Goal: Transaction & Acquisition: Purchase product/service

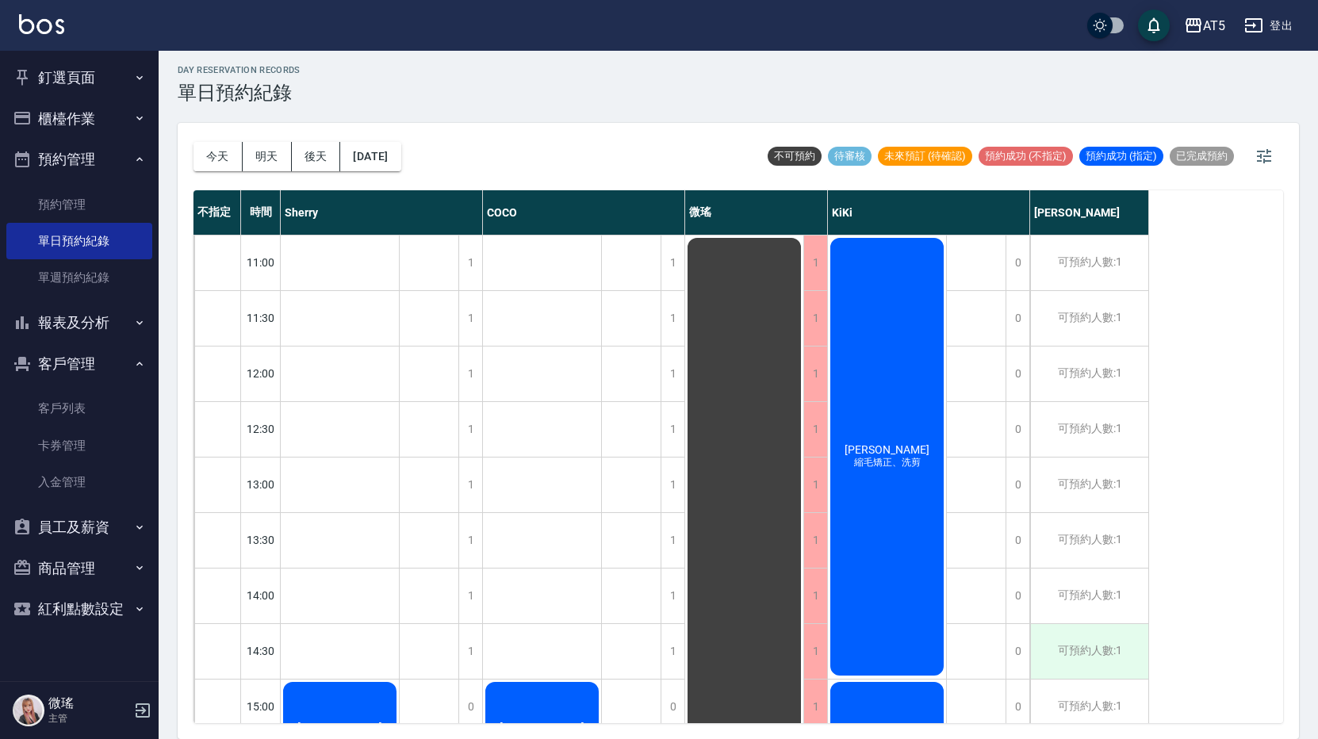
scroll to position [317, 0]
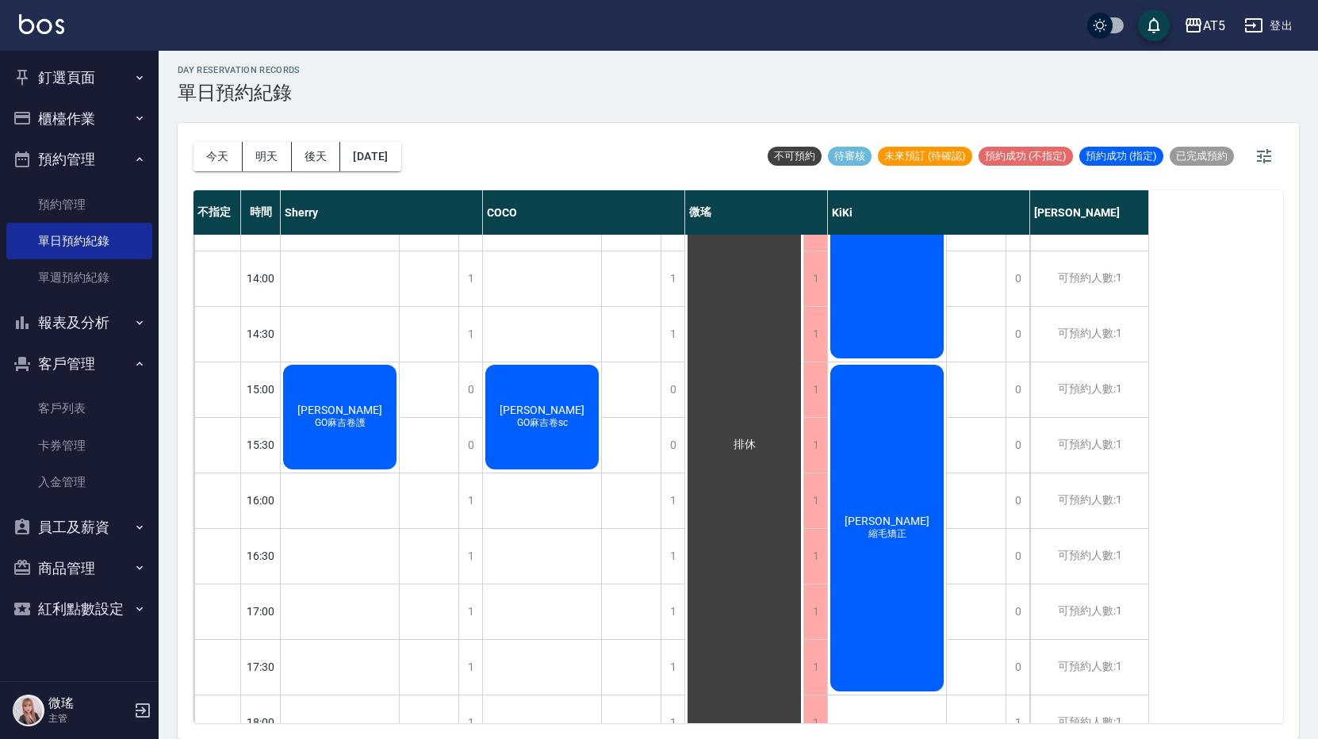
click at [226, 156] on button "今天" at bounding box center [218, 156] width 49 height 29
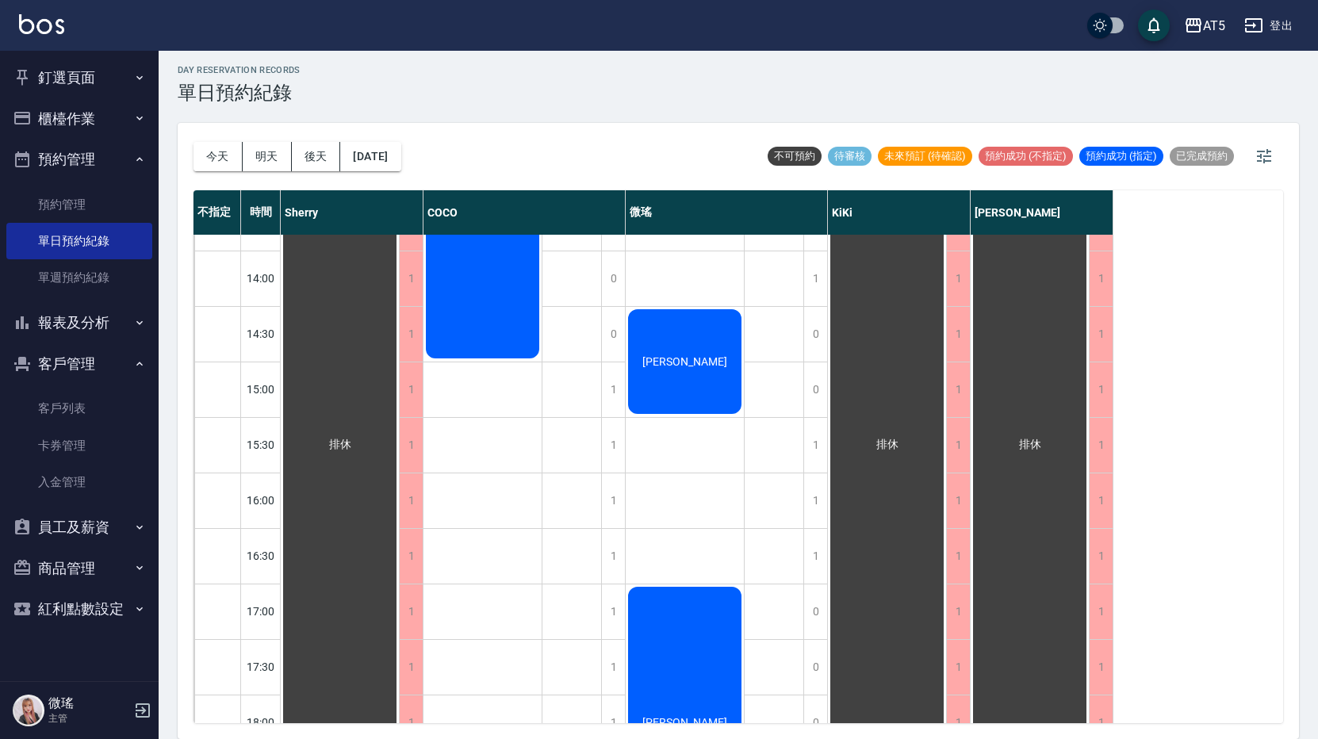
scroll to position [397, 0]
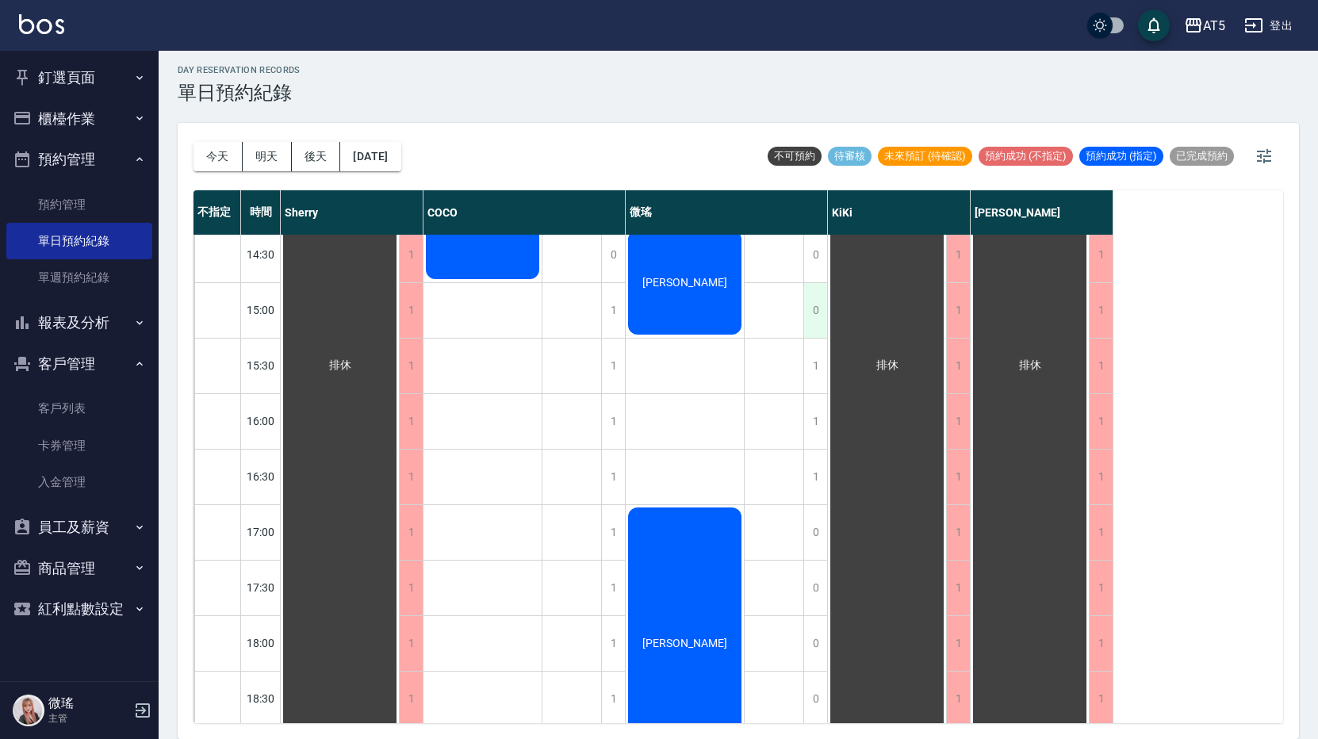
click at [810, 324] on div "0" at bounding box center [816, 310] width 24 height 55
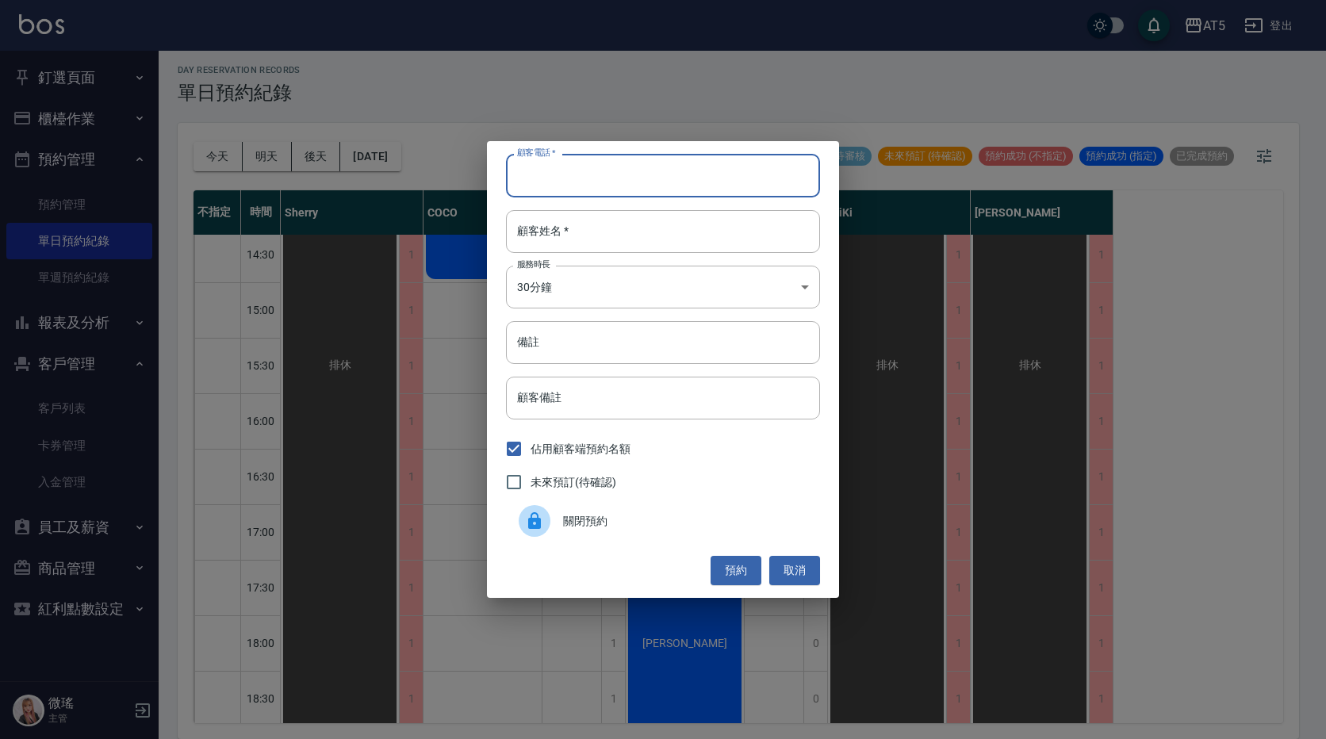
click at [581, 172] on input "顧客電話   *" at bounding box center [663, 175] width 314 height 43
type input "0909220624"
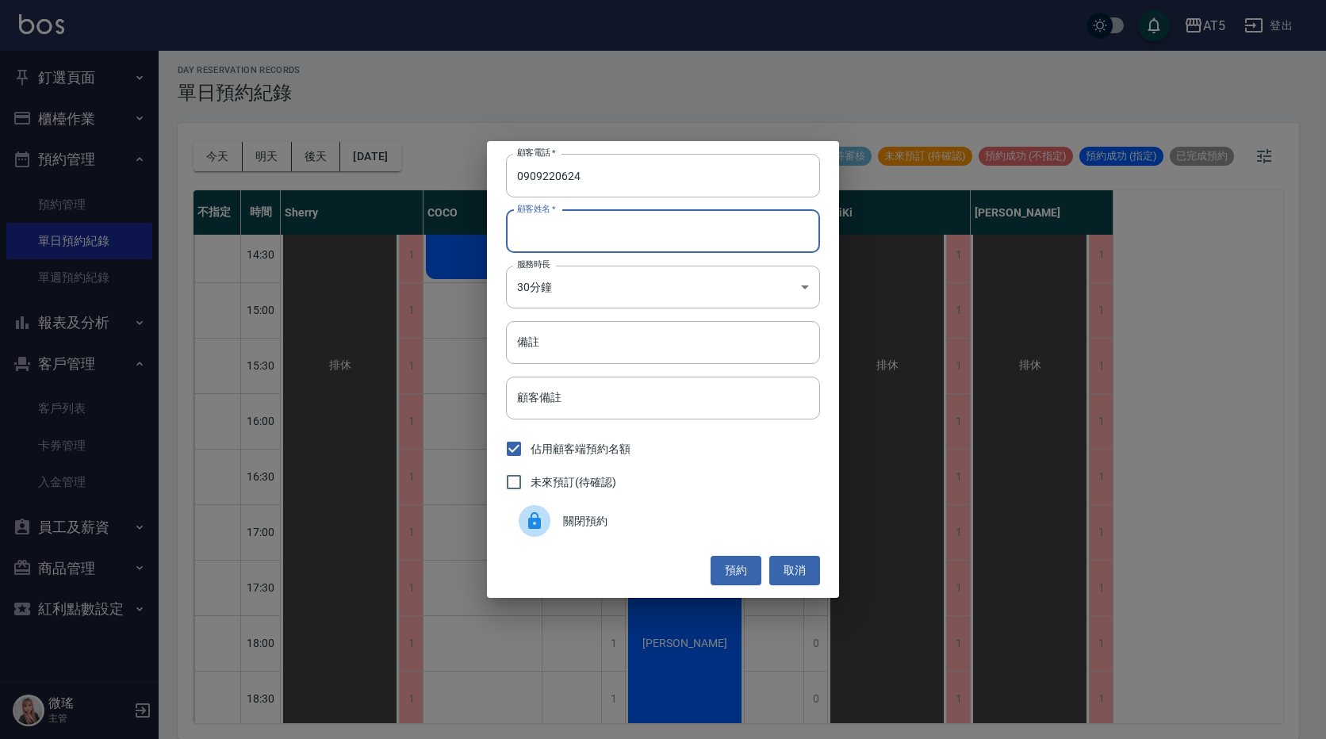
click at [539, 227] on input "顧客姓名   *" at bounding box center [663, 231] width 314 height 43
type input "j"
type input "吳"
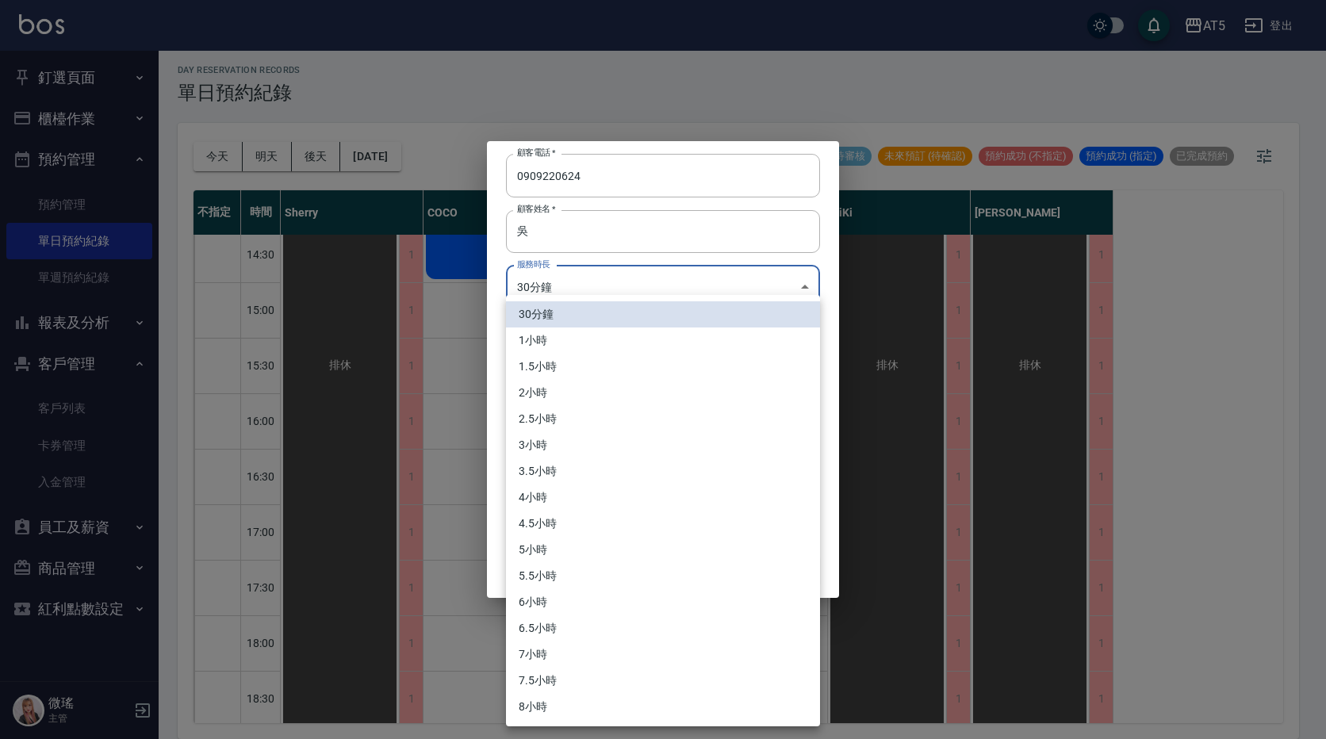
click at [602, 294] on body "AT5 登出 釘選頁面 打帳單 店家日報表 設計師日報表 設計師業績月報表 櫃檯作業 打帳單 帳單列表 現金收支登錄 高階收支登錄 材料自購登錄 每日結帳 排…" at bounding box center [663, 367] width 1326 height 744
click at [531, 393] on li "2小時" at bounding box center [663, 393] width 314 height 26
type input "4"
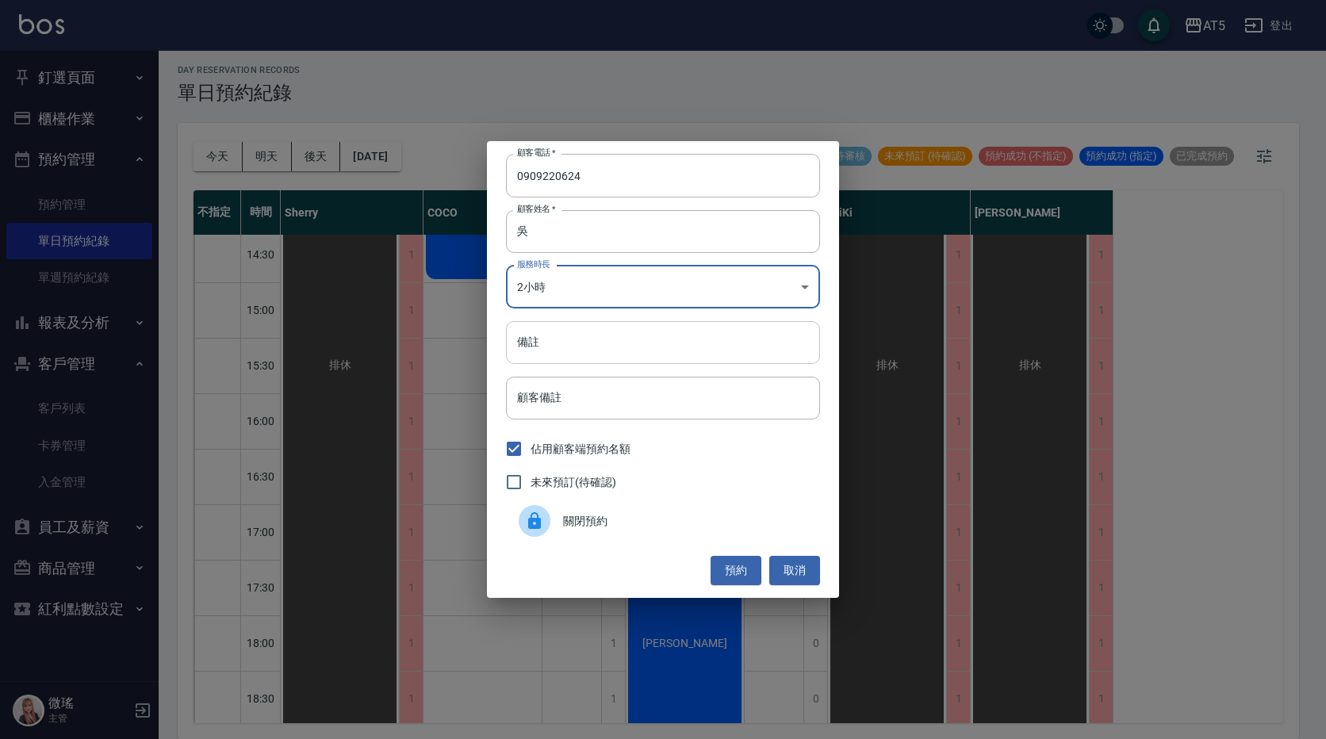
click at [549, 348] on input "備註" at bounding box center [663, 342] width 314 height 43
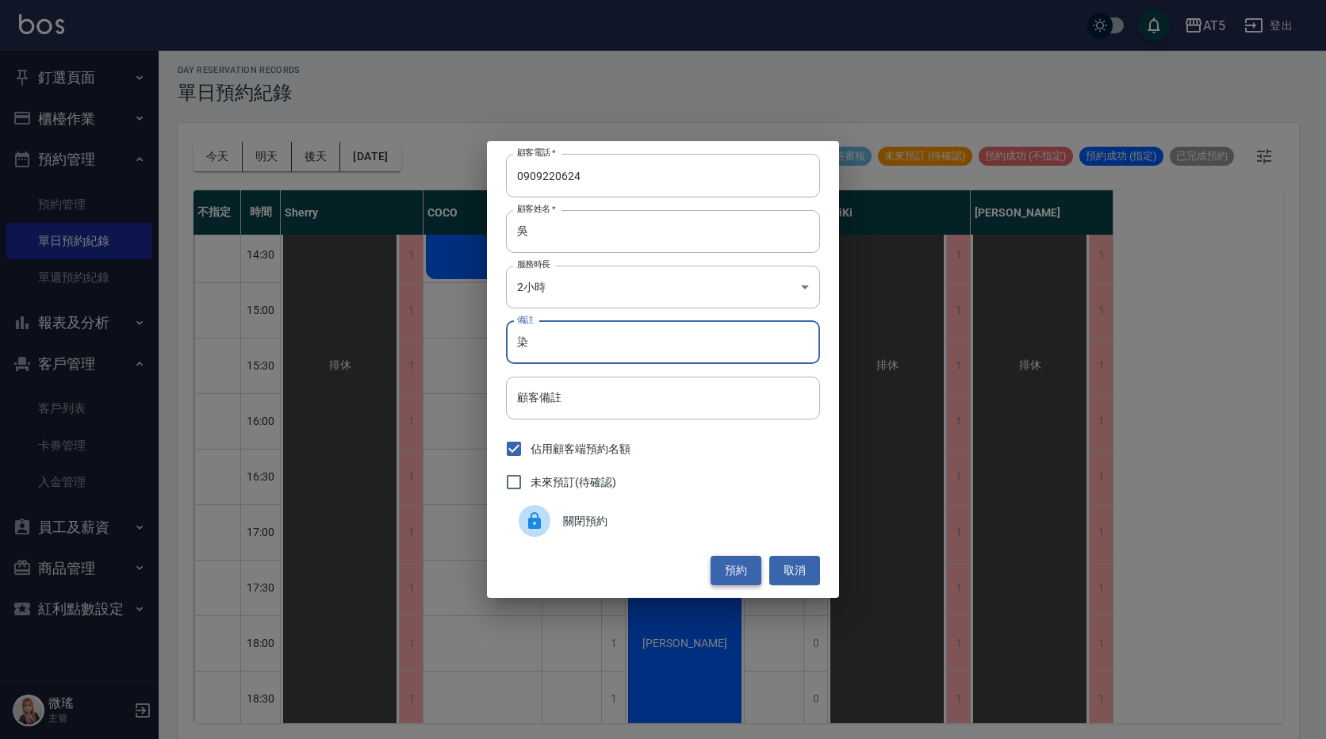
type input "染"
drag, startPoint x: 746, startPoint y: 570, endPoint x: 662, endPoint y: 558, distance: 84.9
click at [720, 568] on button "預約" at bounding box center [736, 570] width 51 height 29
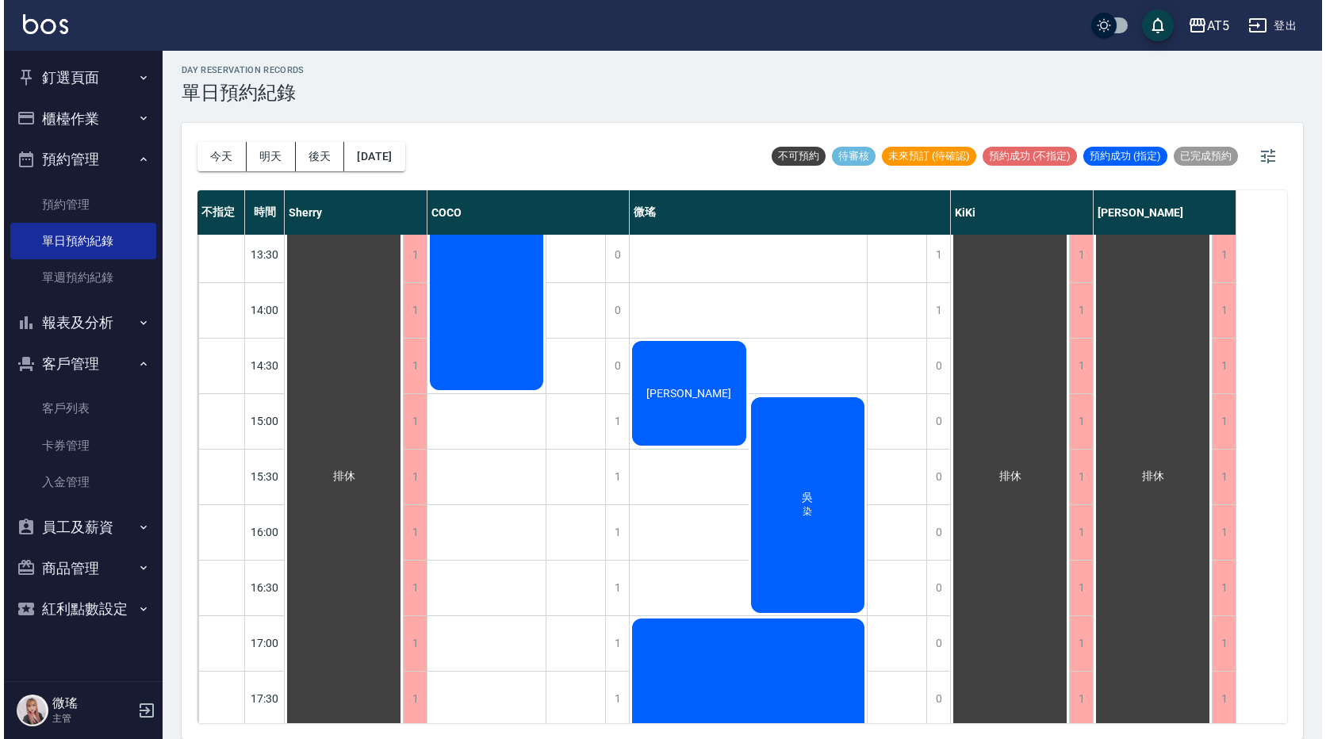
scroll to position [524, 0]
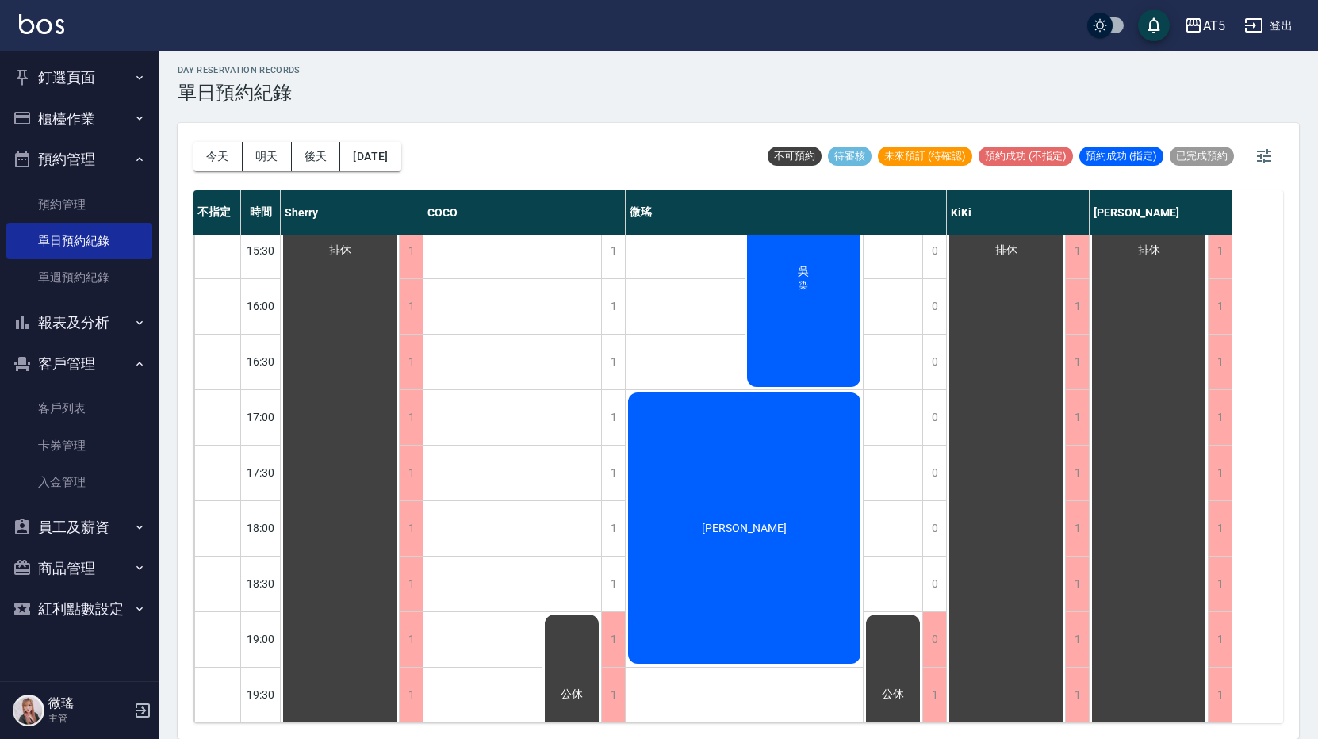
click at [697, 416] on div "[PERSON_NAME]" at bounding box center [744, 528] width 237 height 276
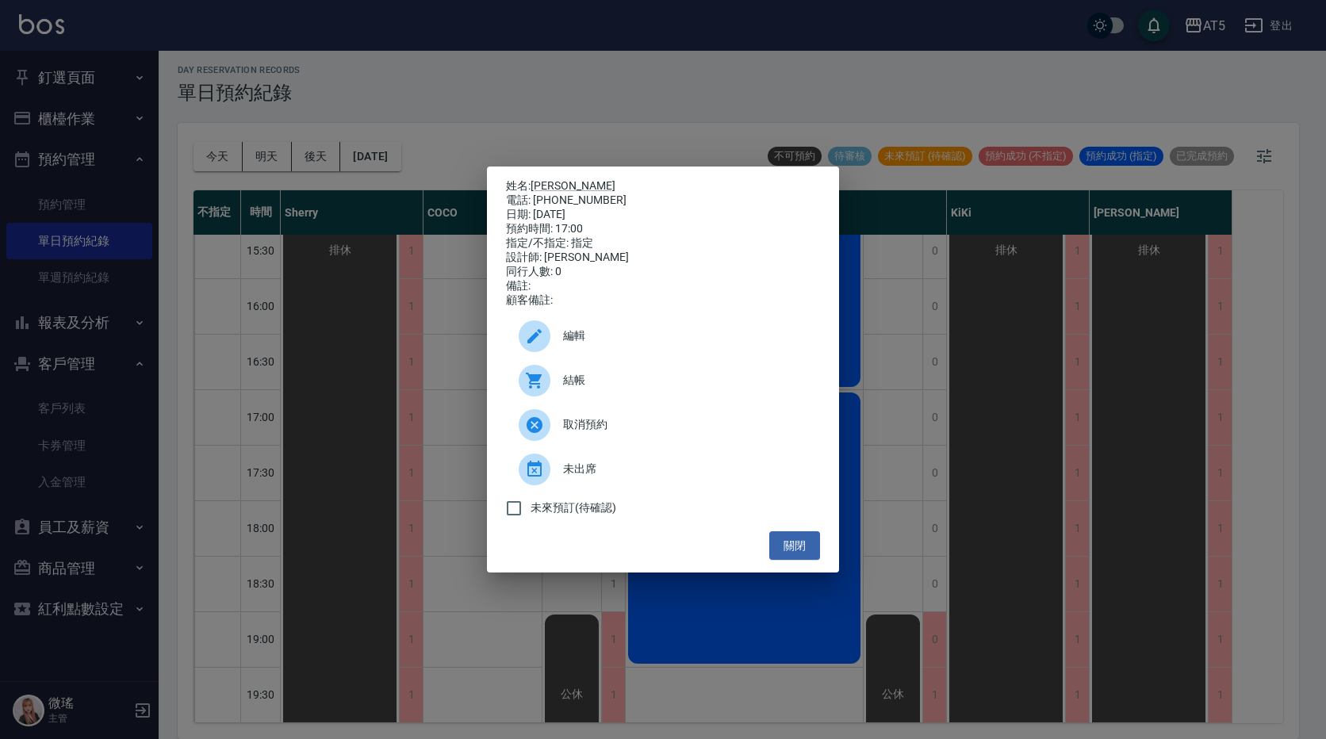
click at [590, 339] on span "編輯" at bounding box center [685, 336] width 244 height 17
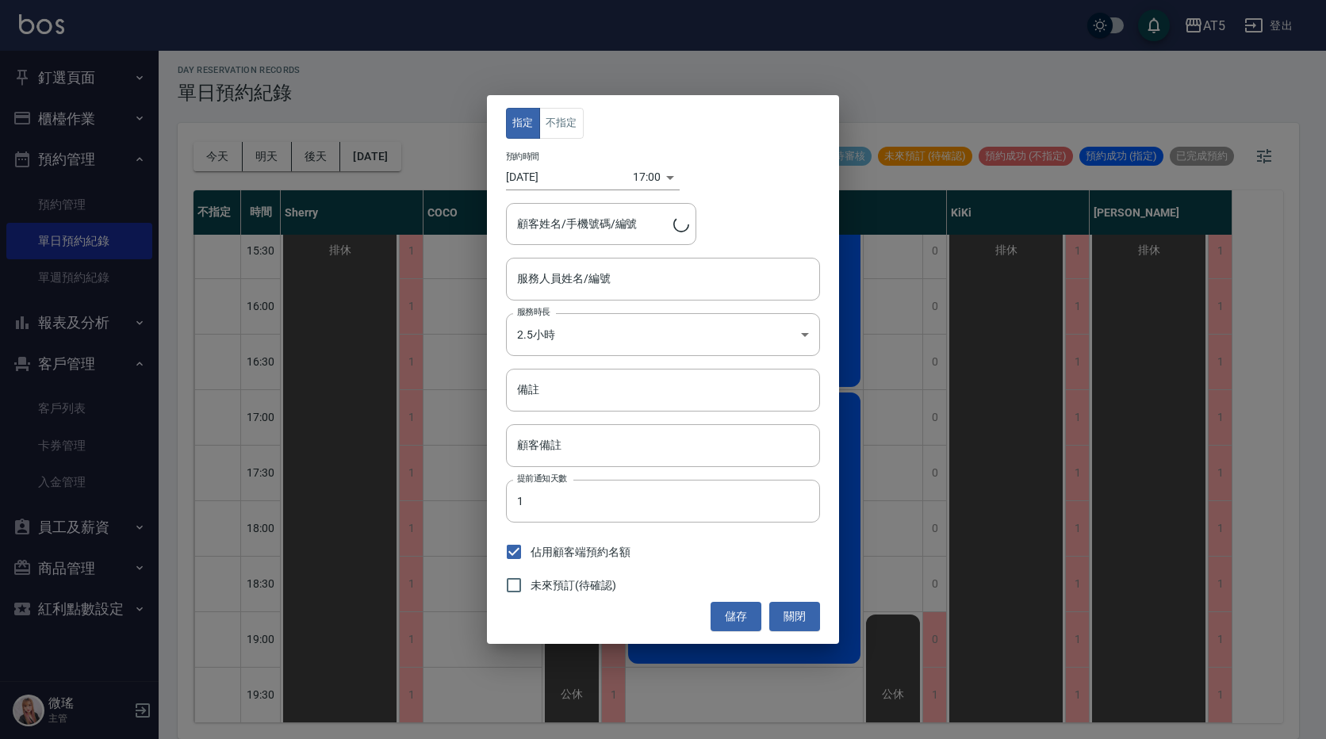
type input "Wei-09"
type input "[PERSON_NAME]/0921606089/05004"
click at [666, 179] on div "17:00 1759741200000" at bounding box center [656, 177] width 47 height 26
click at [661, 175] on div "17:00 1759741200000" at bounding box center [656, 177] width 47 height 26
click at [640, 173] on body "AT5 登出 釘選頁面 打帳單 店家日報表 設計師日報表 設計師業績月報表 櫃檯作業 打帳單 帳單列表 現金收支登錄 高階收支登錄 材料自購登錄 每日結帳 排…" at bounding box center [663, 367] width 1326 height 744
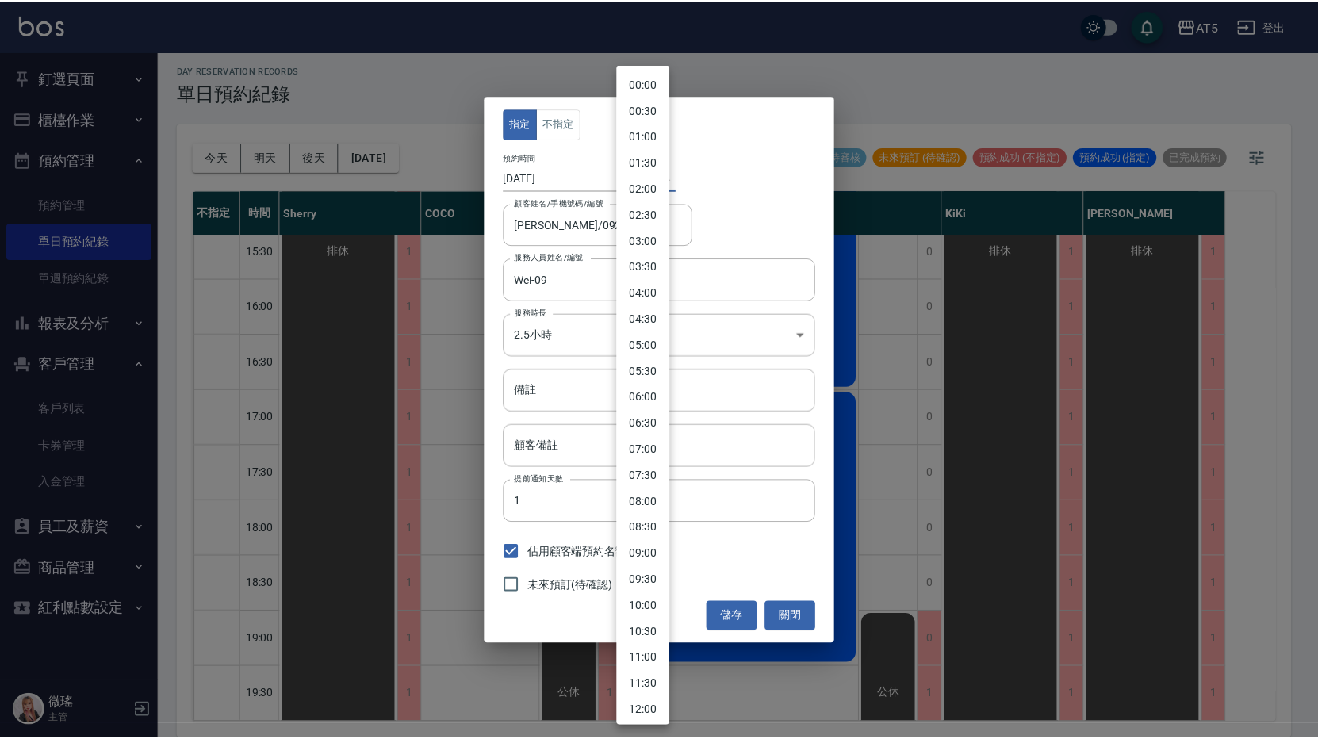
scroll to position [578, 0]
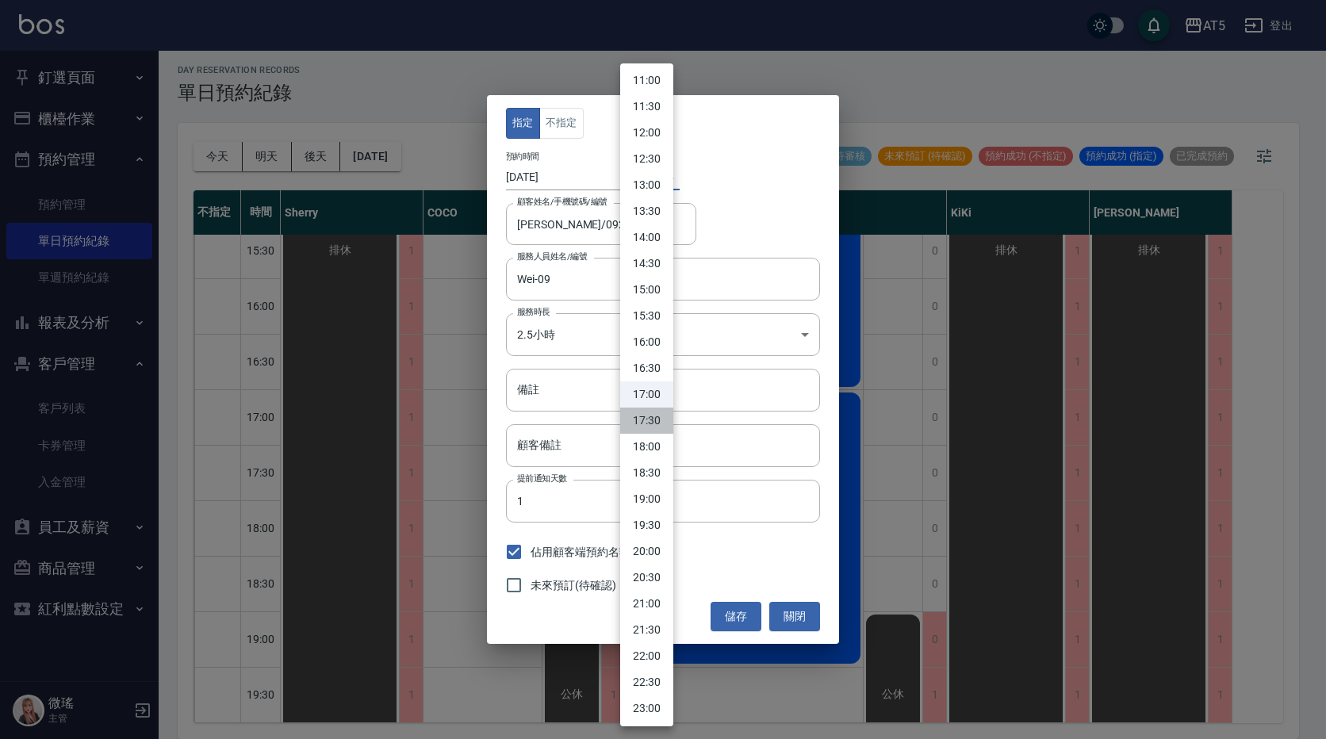
click at [648, 424] on li "17:30" at bounding box center [646, 421] width 53 height 26
type input "1759743000000"
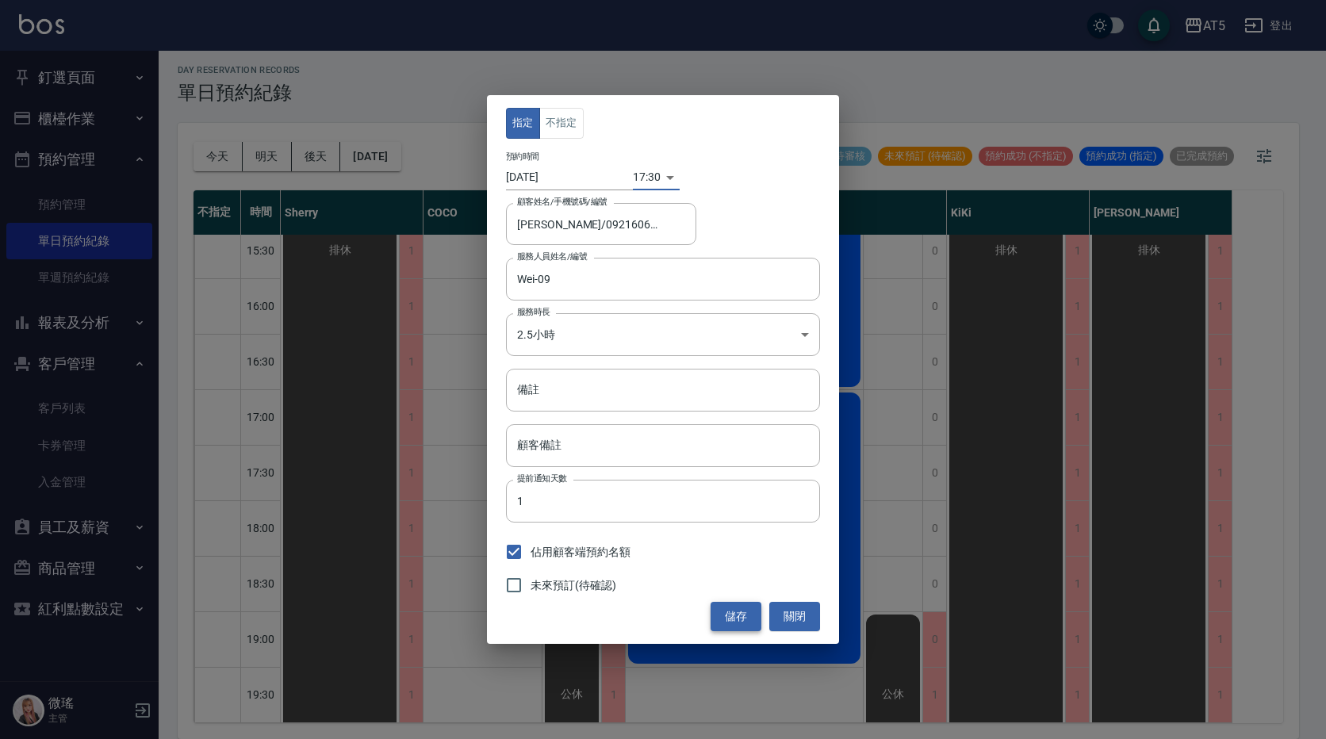
click at [726, 628] on button "儲存" at bounding box center [736, 616] width 51 height 29
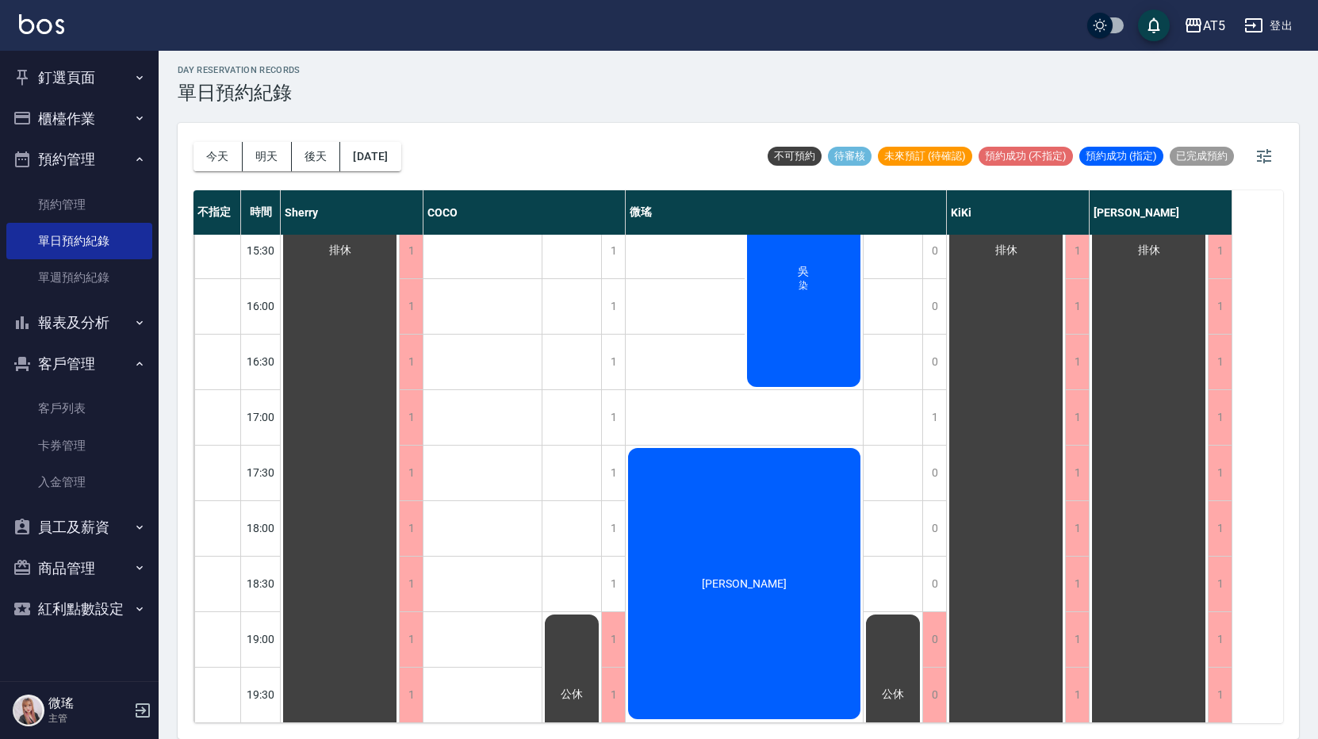
drag, startPoint x: 697, startPoint y: 155, endPoint x: 685, endPoint y: 133, distance: 25.2
click at [689, 140] on div "[DATE] [DATE] [DATE] [DATE] 不可預約 待審核 未來預訂 (待確認) 預約成功 (不指定) 預約成功 (指定) 已完成預約" at bounding box center [739, 156] width 1090 height 67
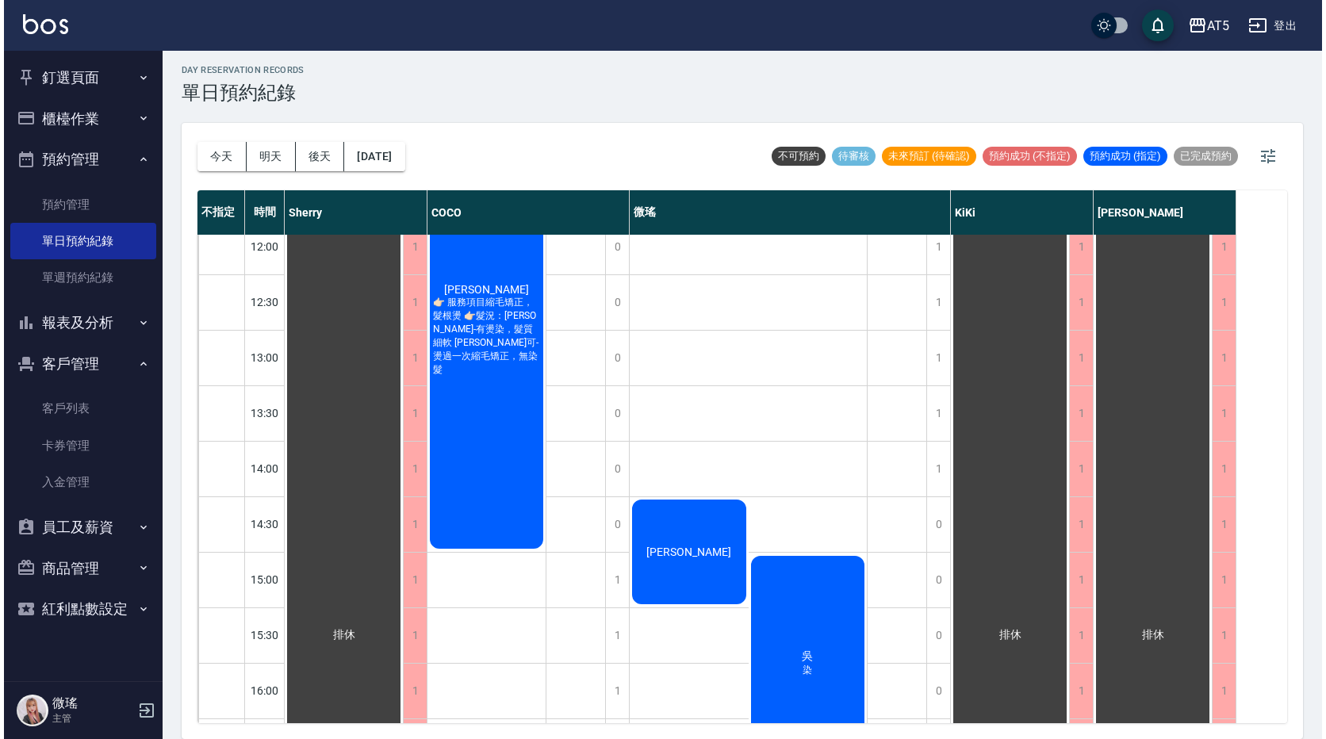
scroll to position [524, 0]
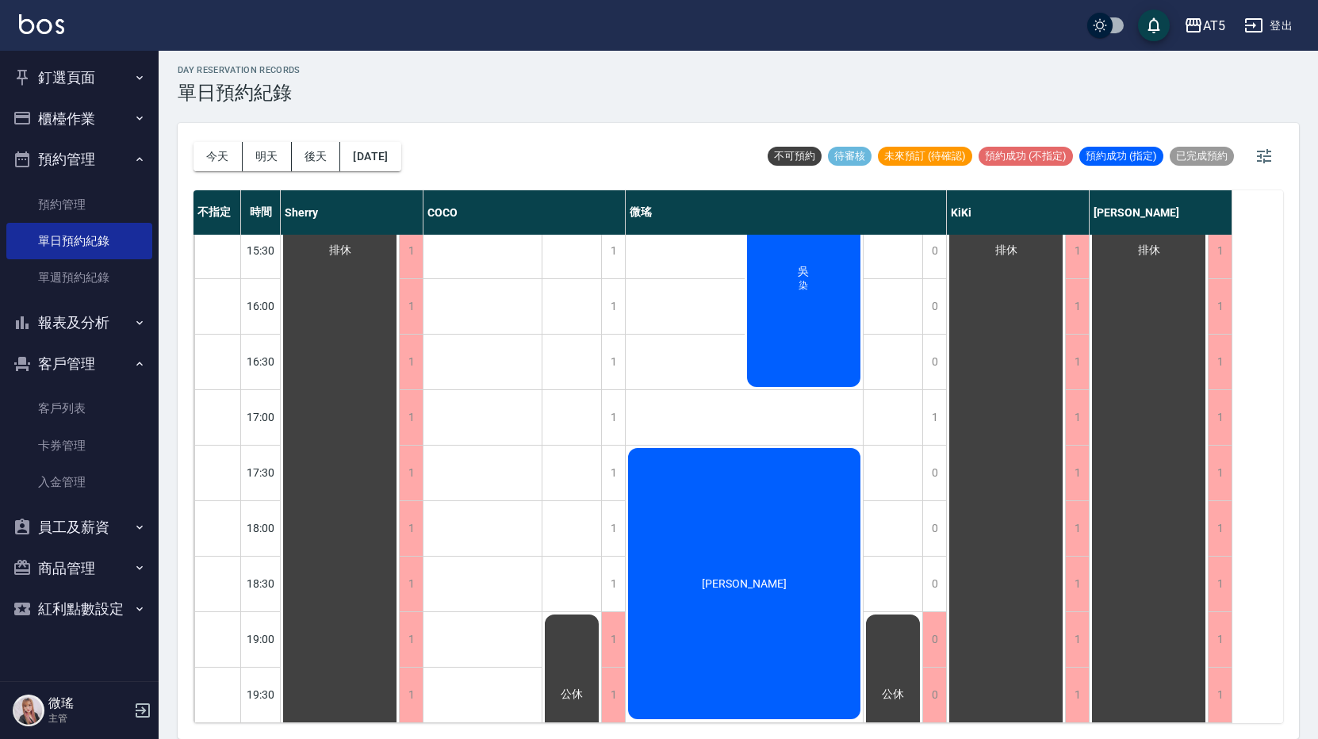
click at [820, 334] on div "[PERSON_NAME]" at bounding box center [804, 279] width 119 height 221
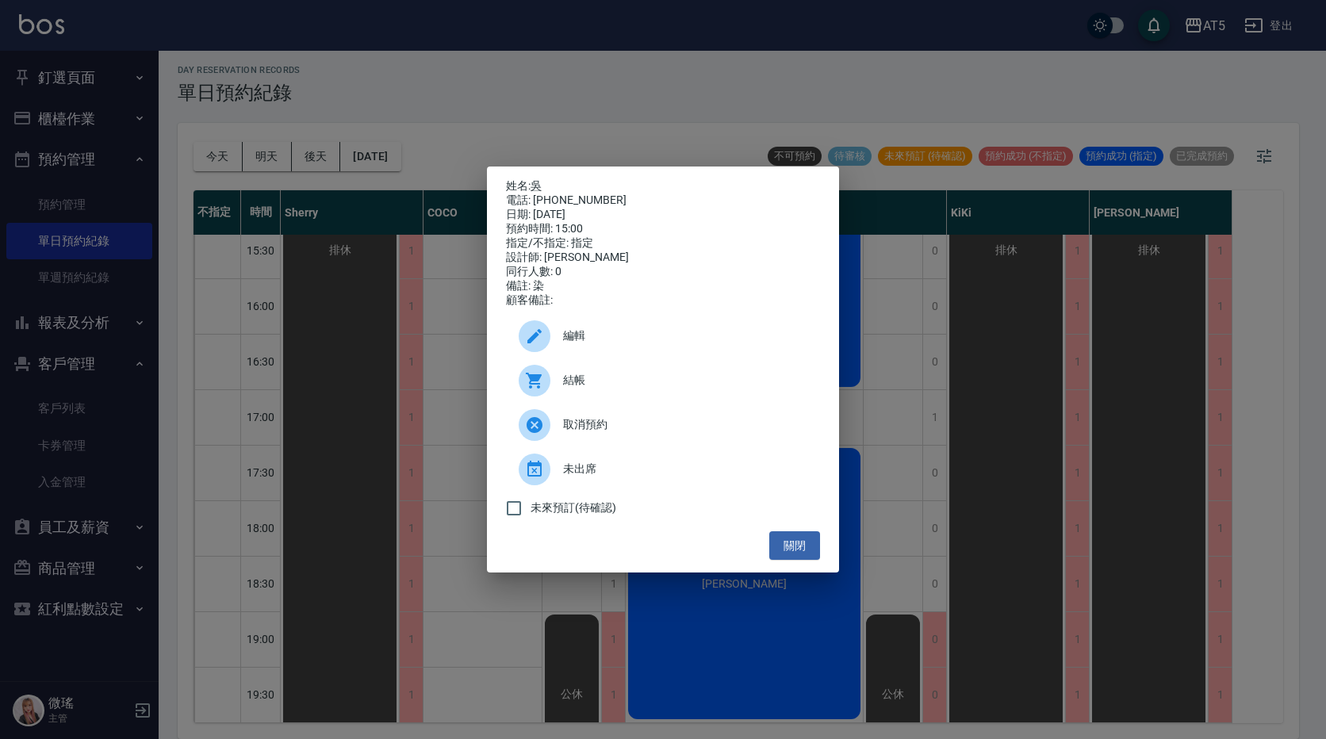
click at [685, 357] on div "編輯" at bounding box center [663, 336] width 314 height 44
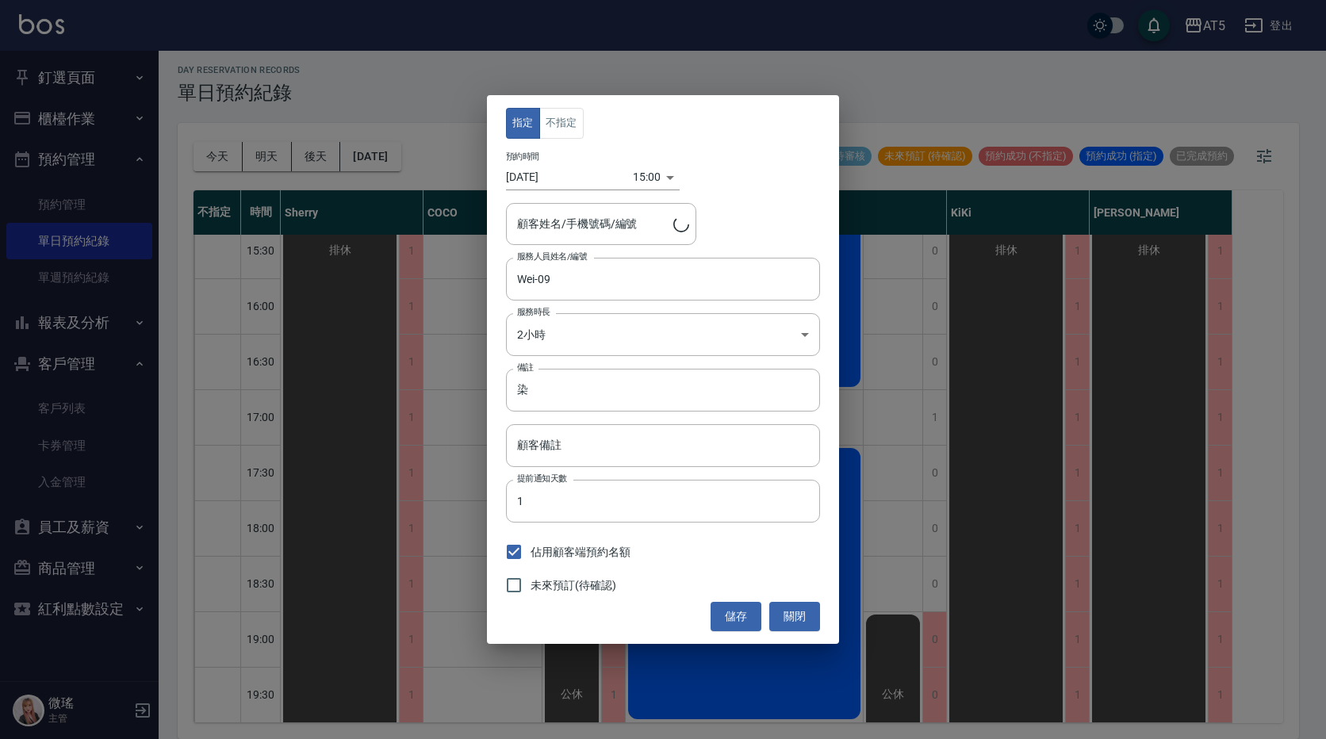
type input "[PERSON_NAME]/0909220624"
click at [662, 178] on div "15:00 1759734000000" at bounding box center [656, 177] width 47 height 26
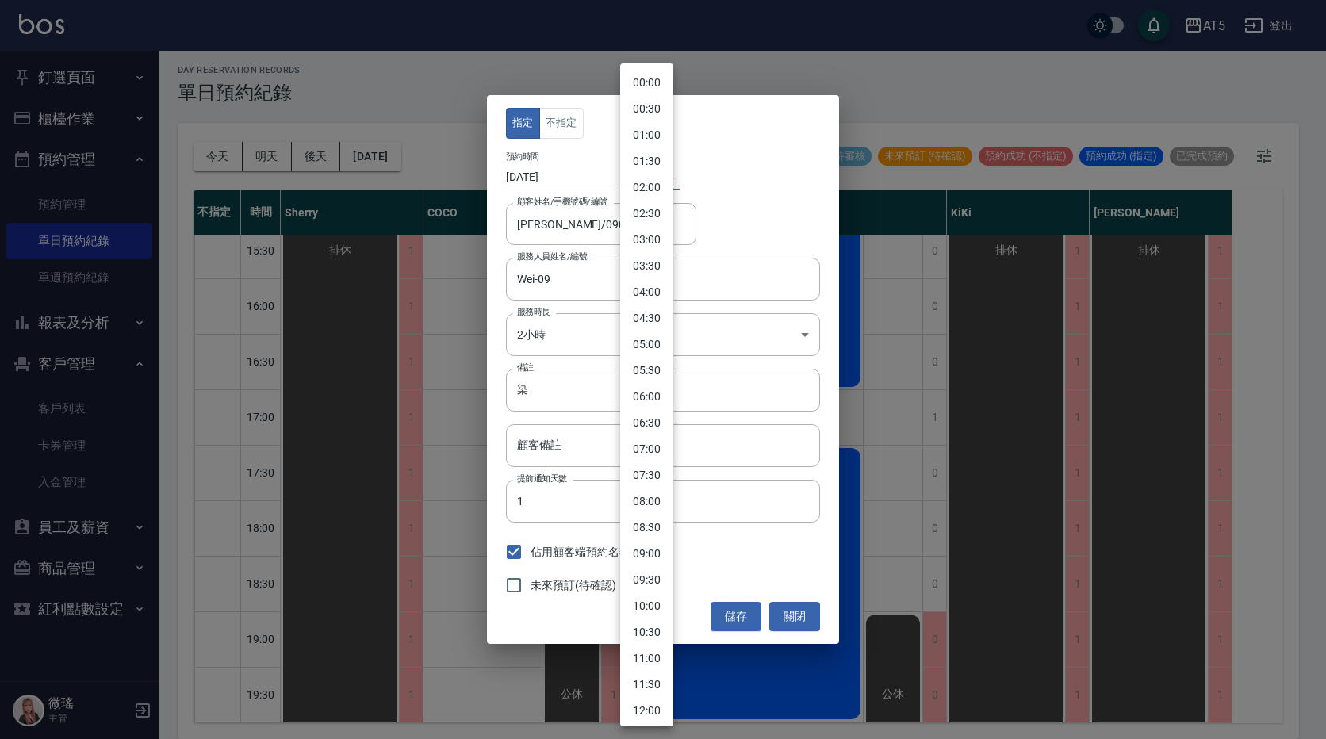
click at [647, 176] on body "AT5 登出 釘選頁面 打帳單 店家日報表 設計師日報表 設計師業績月報表 櫃檯作業 打帳單 帳單列表 現金收支登錄 高階收支登錄 材料自購登錄 每日結帳 排…" at bounding box center [663, 367] width 1326 height 744
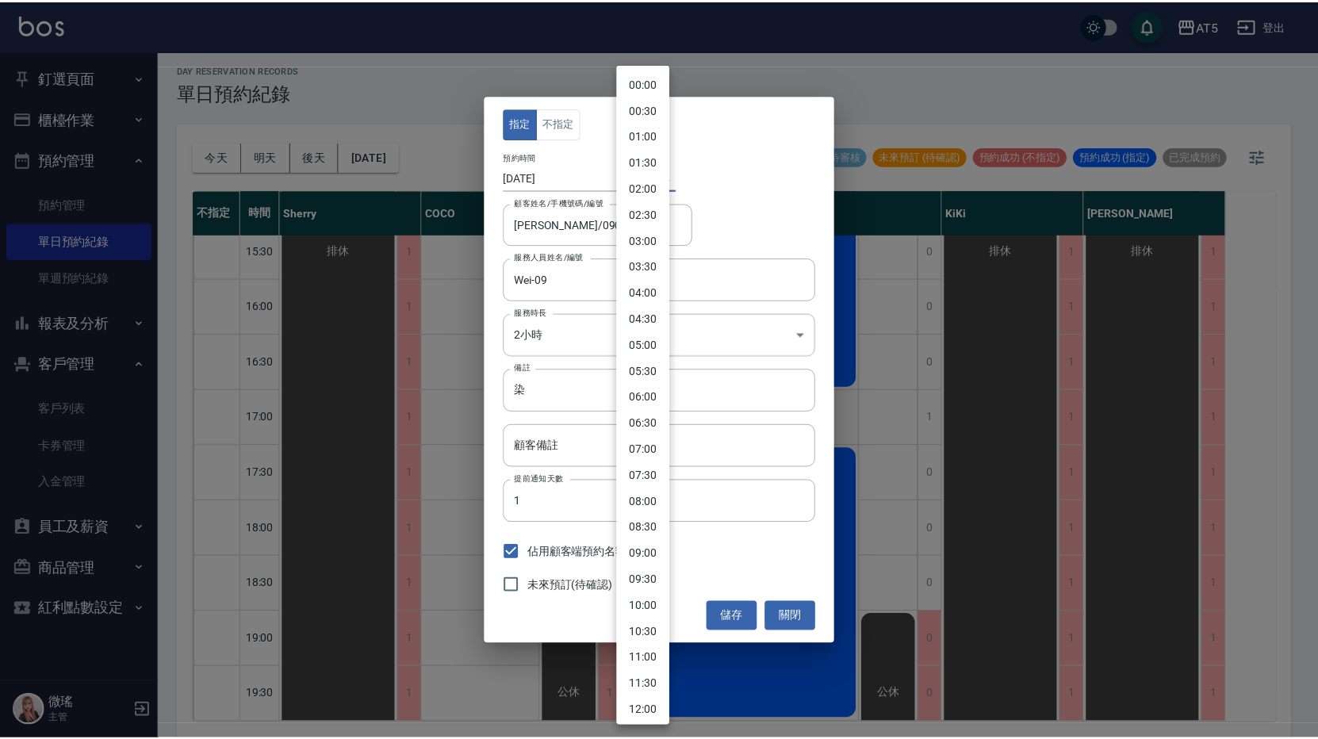
scroll to position [474, 0]
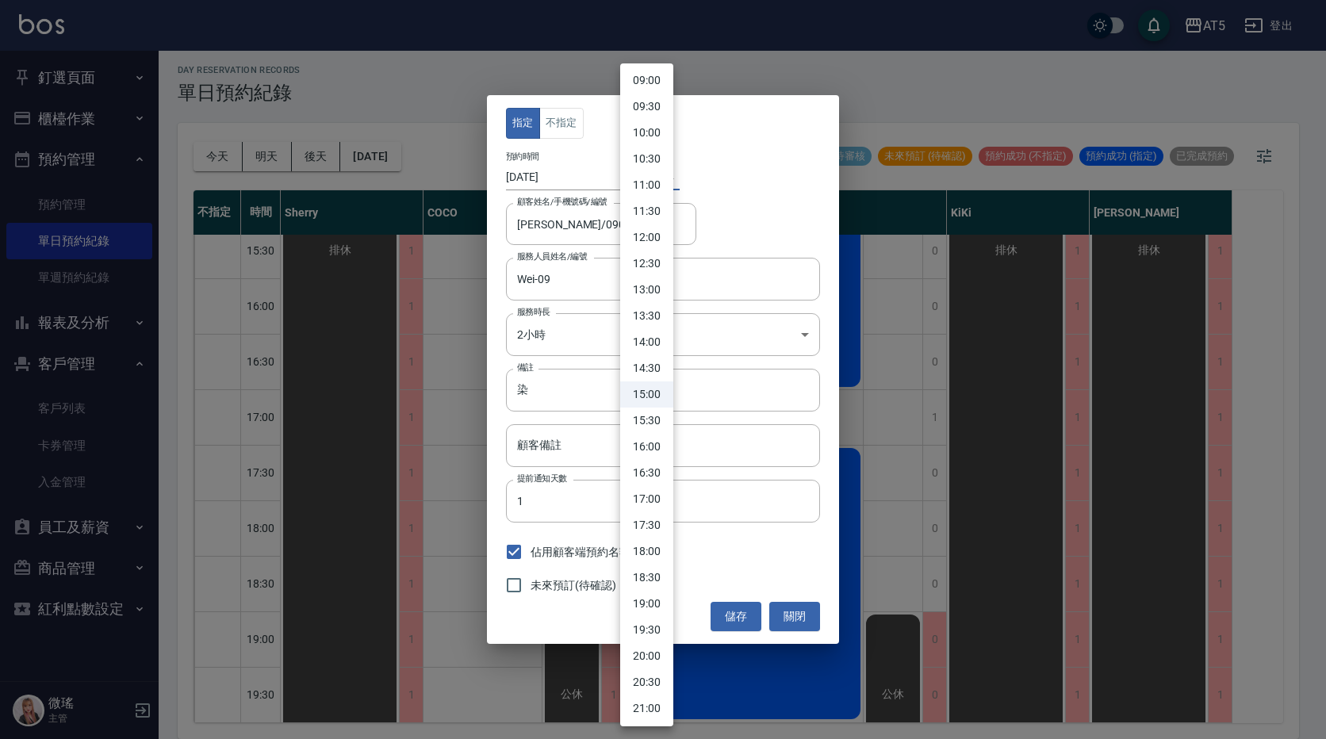
click at [776, 178] on div at bounding box center [663, 369] width 1326 height 739
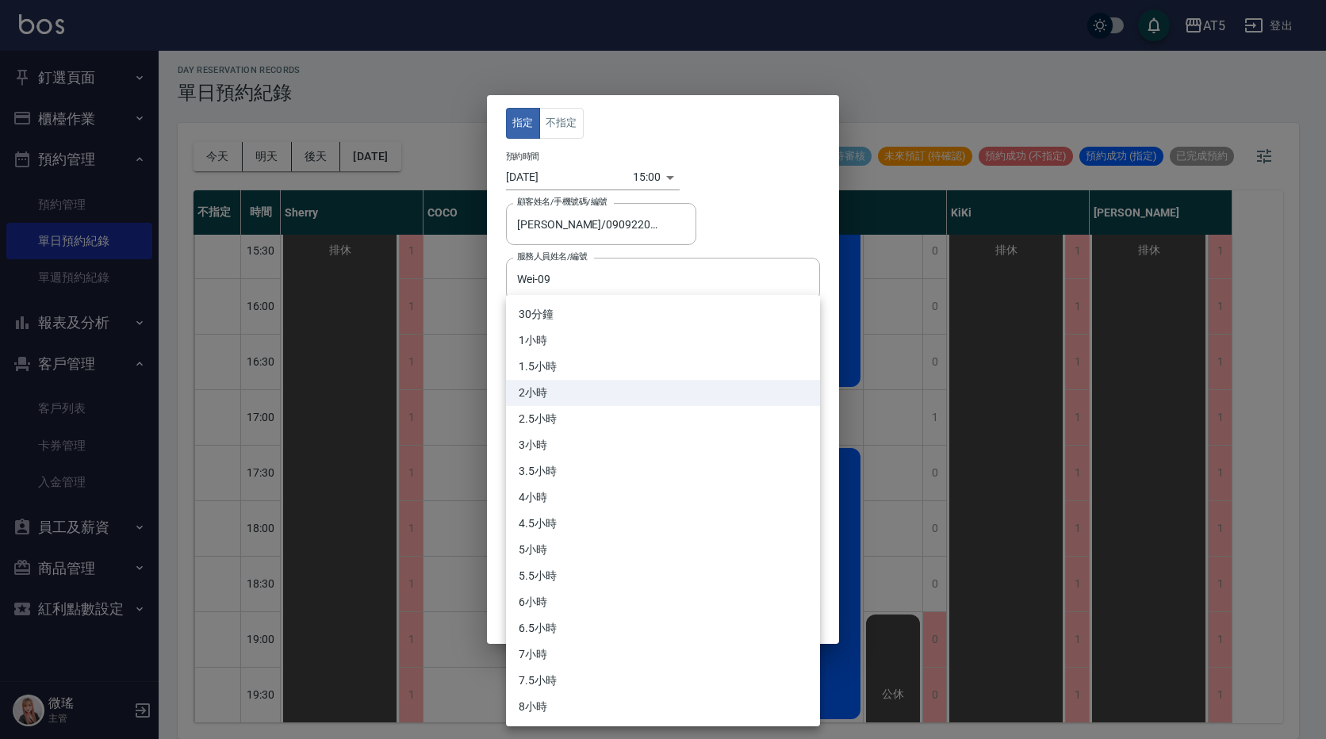
click at [578, 345] on body "AT5 登出 釘選頁面 打帳單 店家日報表 設計師日報表 設計師業績月報表 櫃檯作業 打帳單 帳單列表 現金收支登錄 高階收支登錄 材料自購登錄 每日結帳 排…" at bounding box center [663, 367] width 1326 height 744
click at [562, 413] on li "2.5小時" at bounding box center [663, 419] width 314 height 26
type input "5"
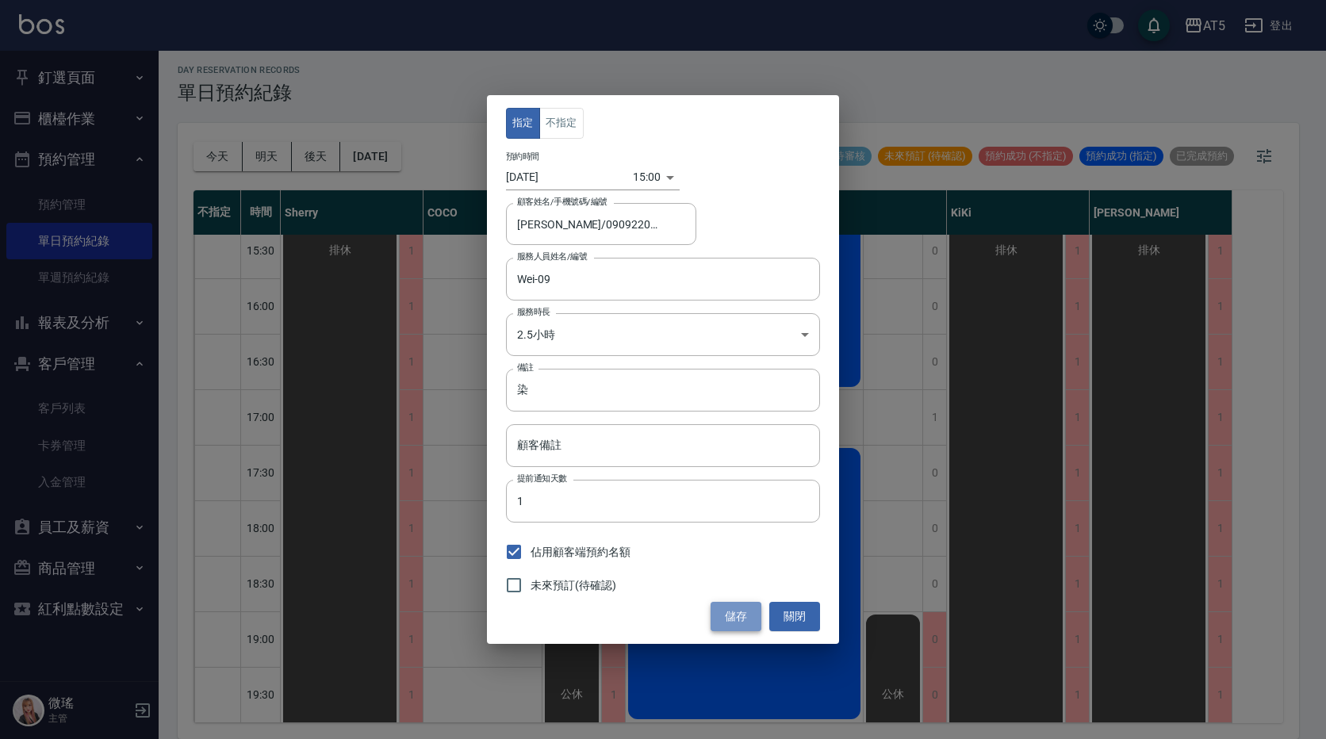
click at [731, 612] on button "儲存" at bounding box center [736, 616] width 51 height 29
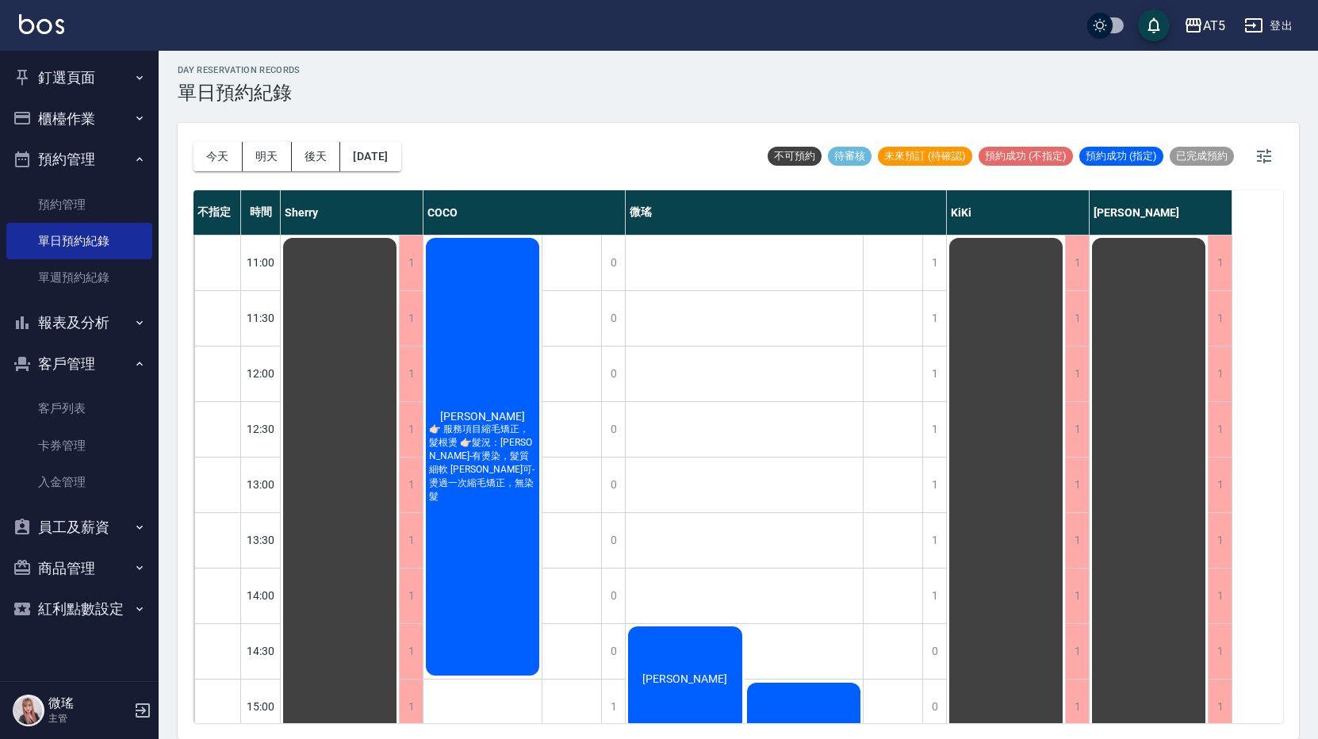
scroll to position [0, 0]
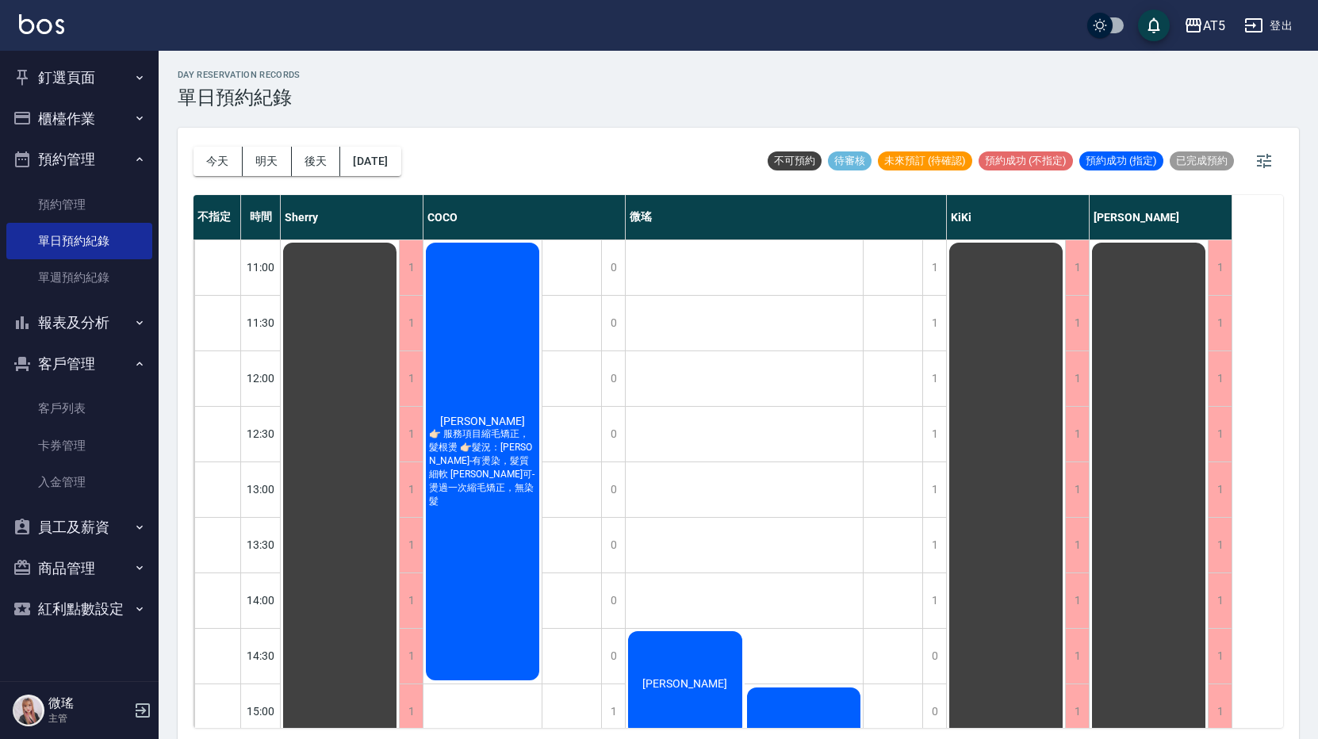
click at [74, 72] on button "釘選頁面" at bounding box center [79, 77] width 146 height 41
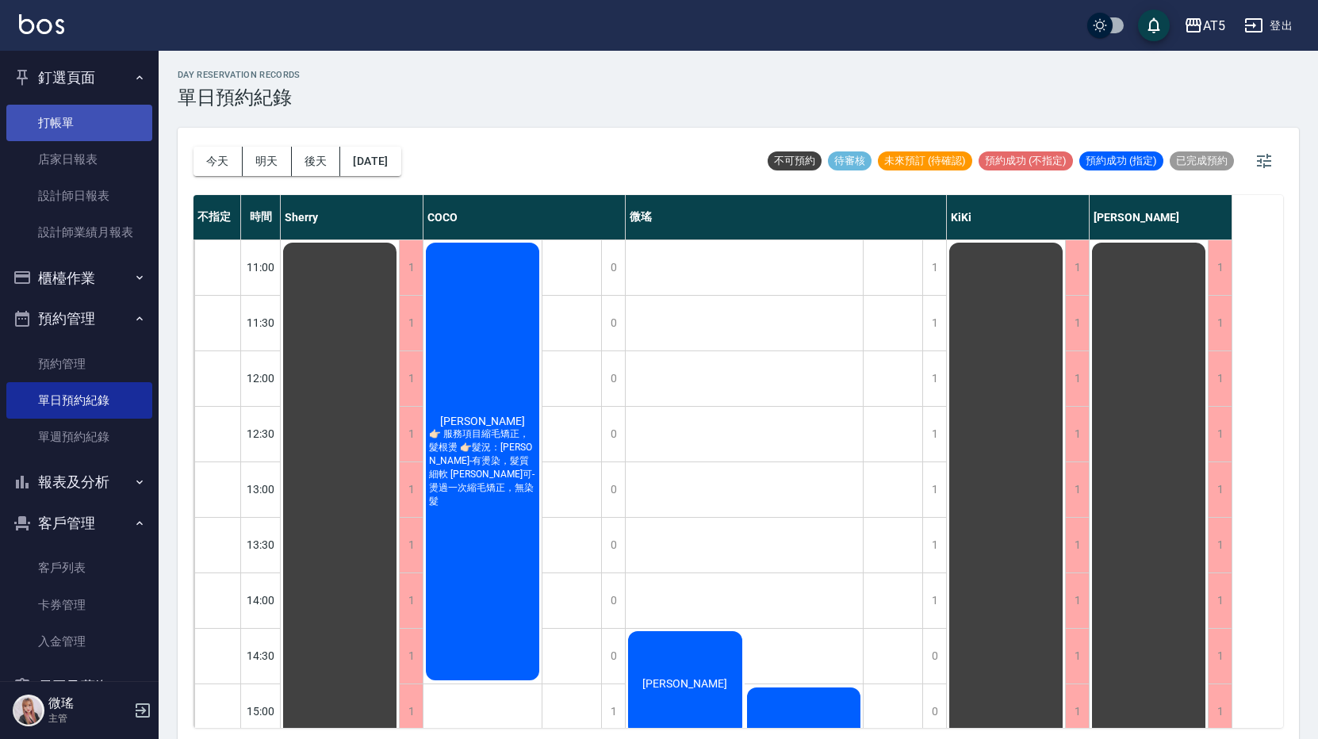
click at [68, 129] on link "打帳單" at bounding box center [79, 123] width 146 height 36
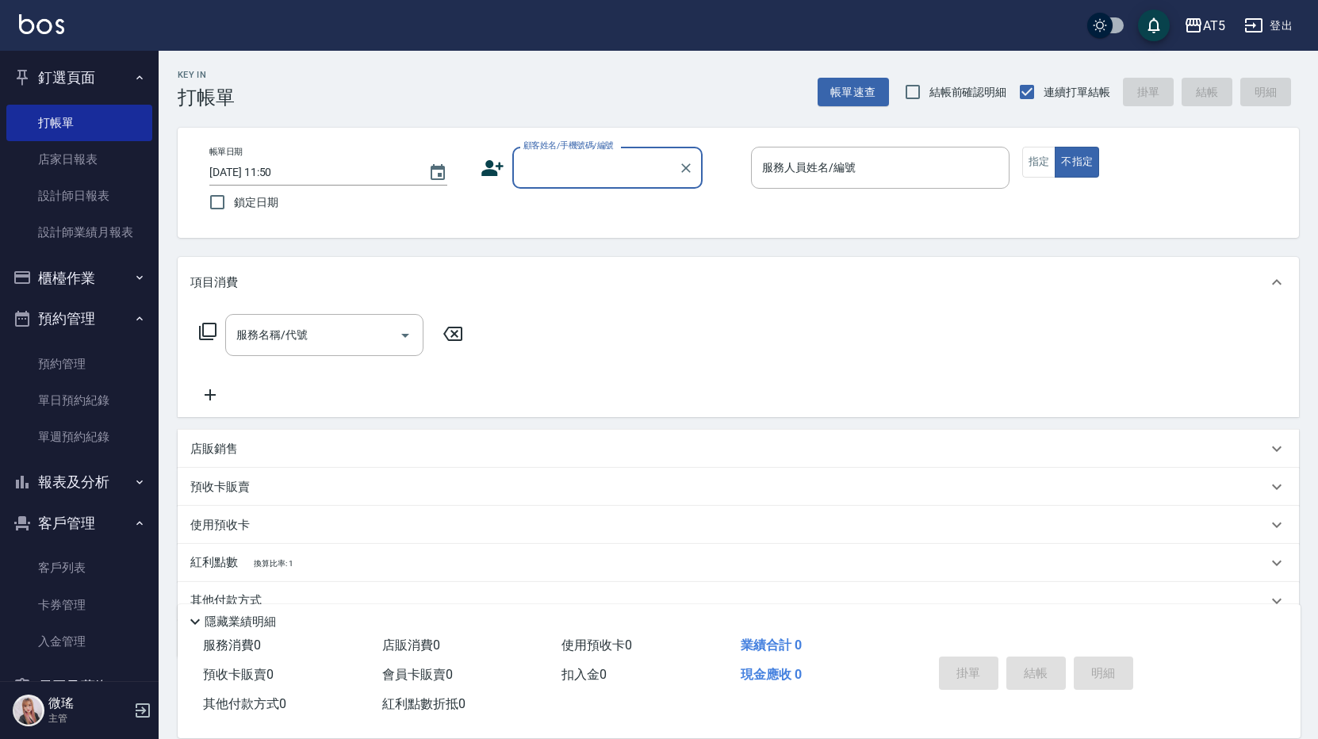
click at [637, 165] on input "顧客姓名/手機號碼/編號" at bounding box center [596, 168] width 152 height 28
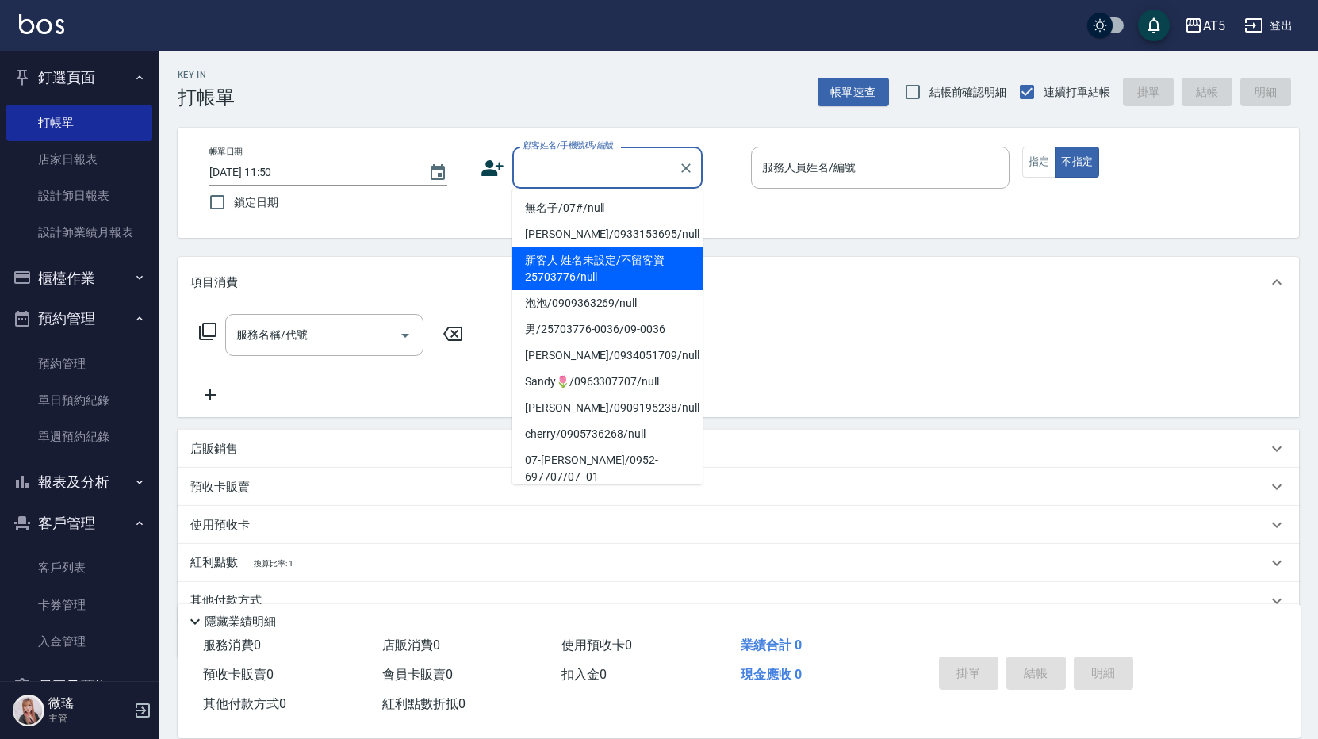
click at [616, 263] on li "新客人 姓名未設定/不留客資25703776/null" at bounding box center [607, 269] width 190 height 43
type input "新客人 姓名未設定/不留客資25703776/null"
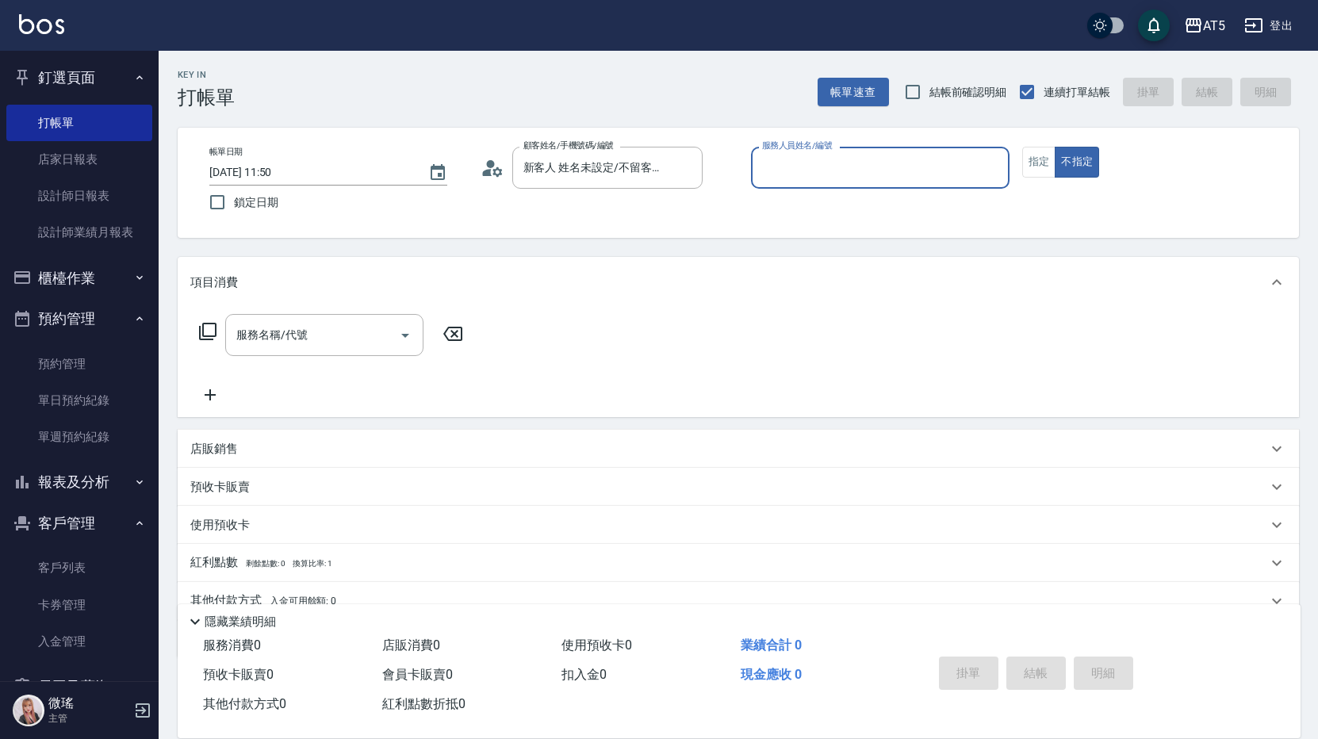
click at [844, 174] on input "服務人員姓名/編號" at bounding box center [880, 168] width 244 height 28
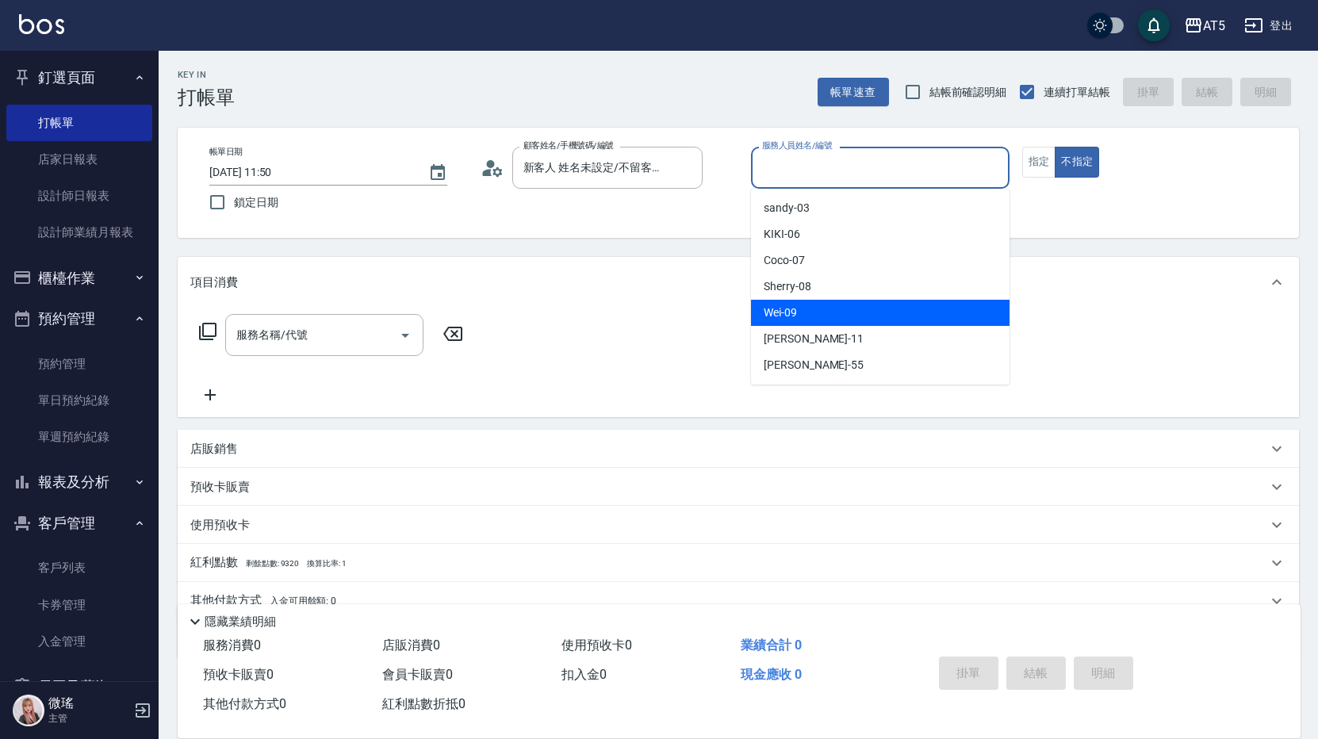
click at [815, 312] on div "Wei -09" at bounding box center [880, 313] width 259 height 26
type input "Wei-09"
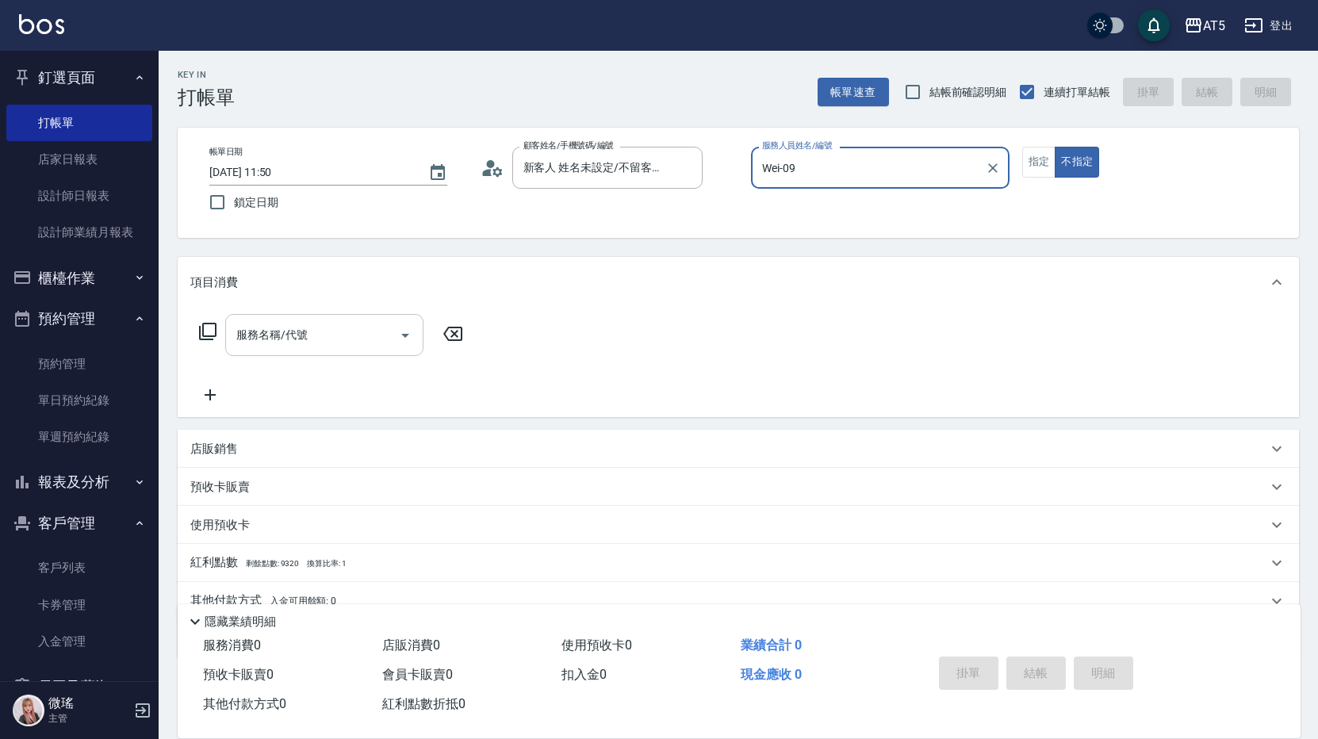
click at [347, 347] on input "服務名稱/代號" at bounding box center [312, 335] width 160 height 28
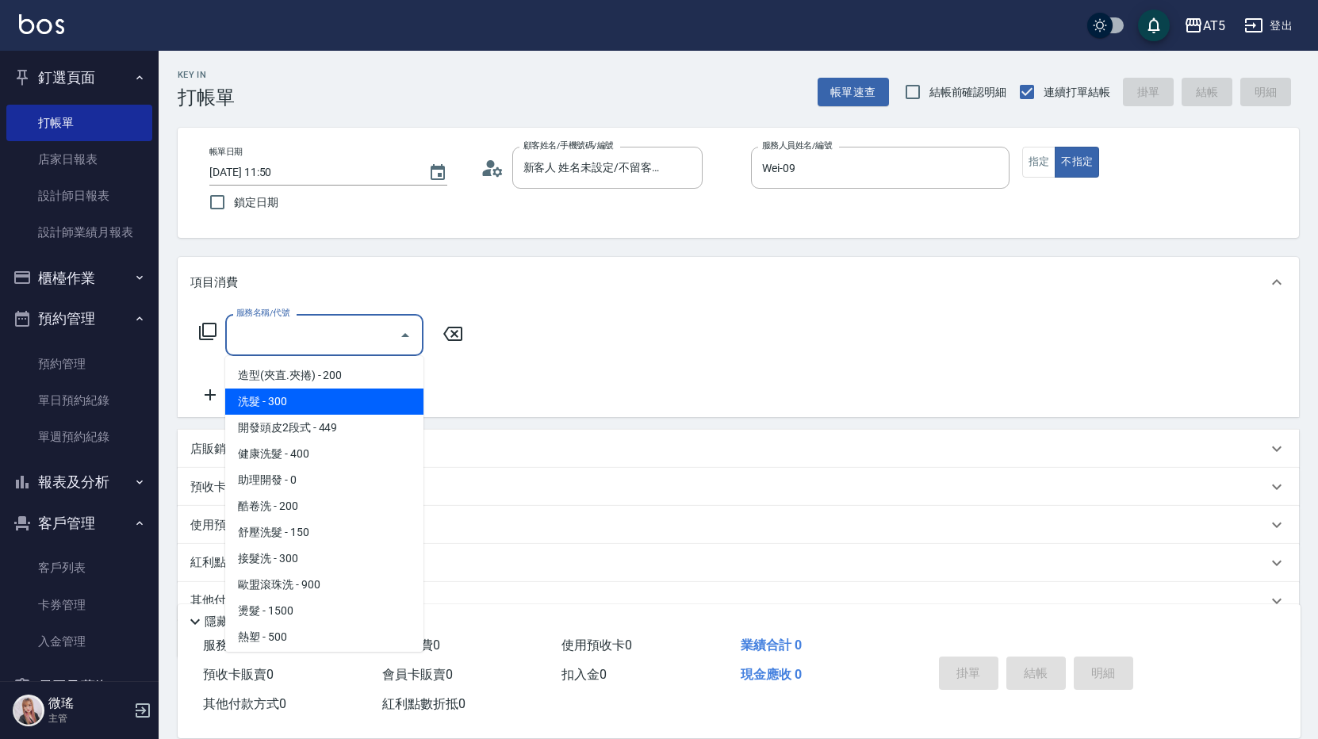
click at [316, 394] on span "洗髮 - 300" at bounding box center [324, 402] width 198 height 26
type input "洗髮(201)"
type input "30"
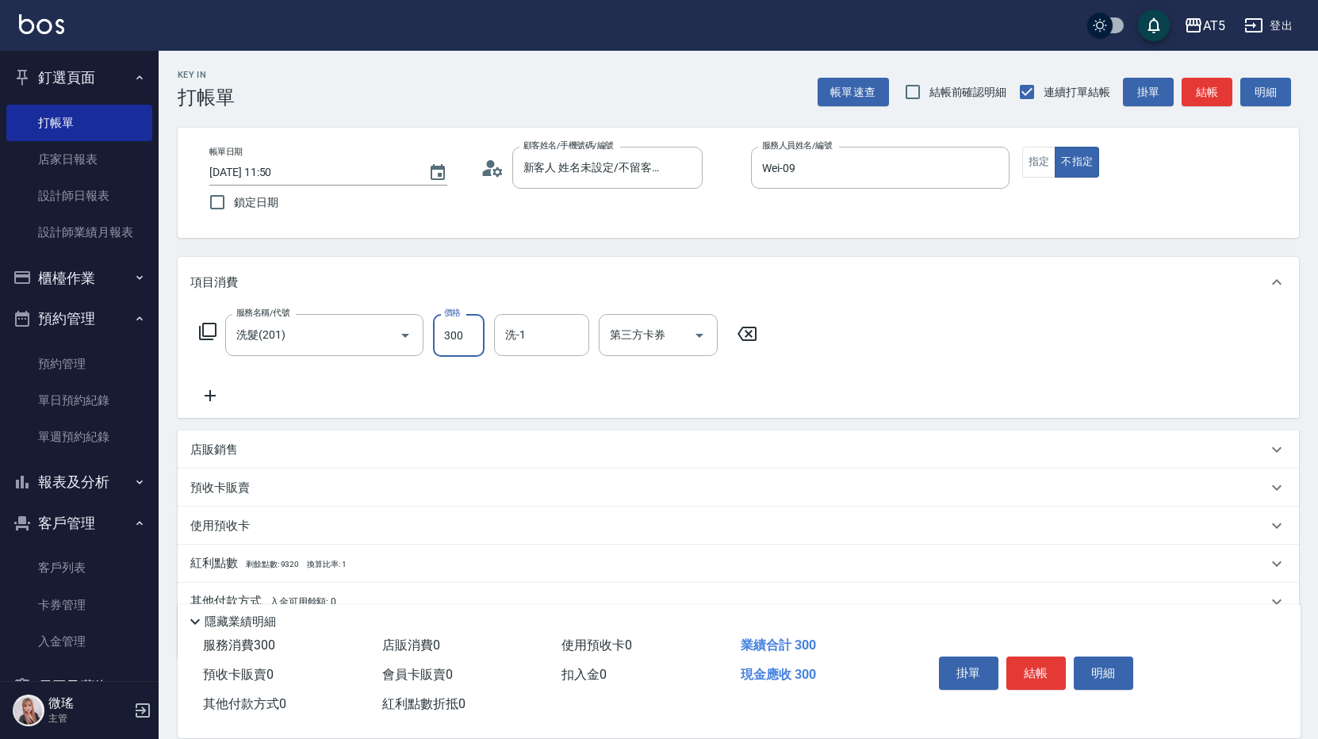
click at [467, 336] on input "300" at bounding box center [459, 335] width 52 height 43
type input "3"
type input "0"
type input "32"
type input "30"
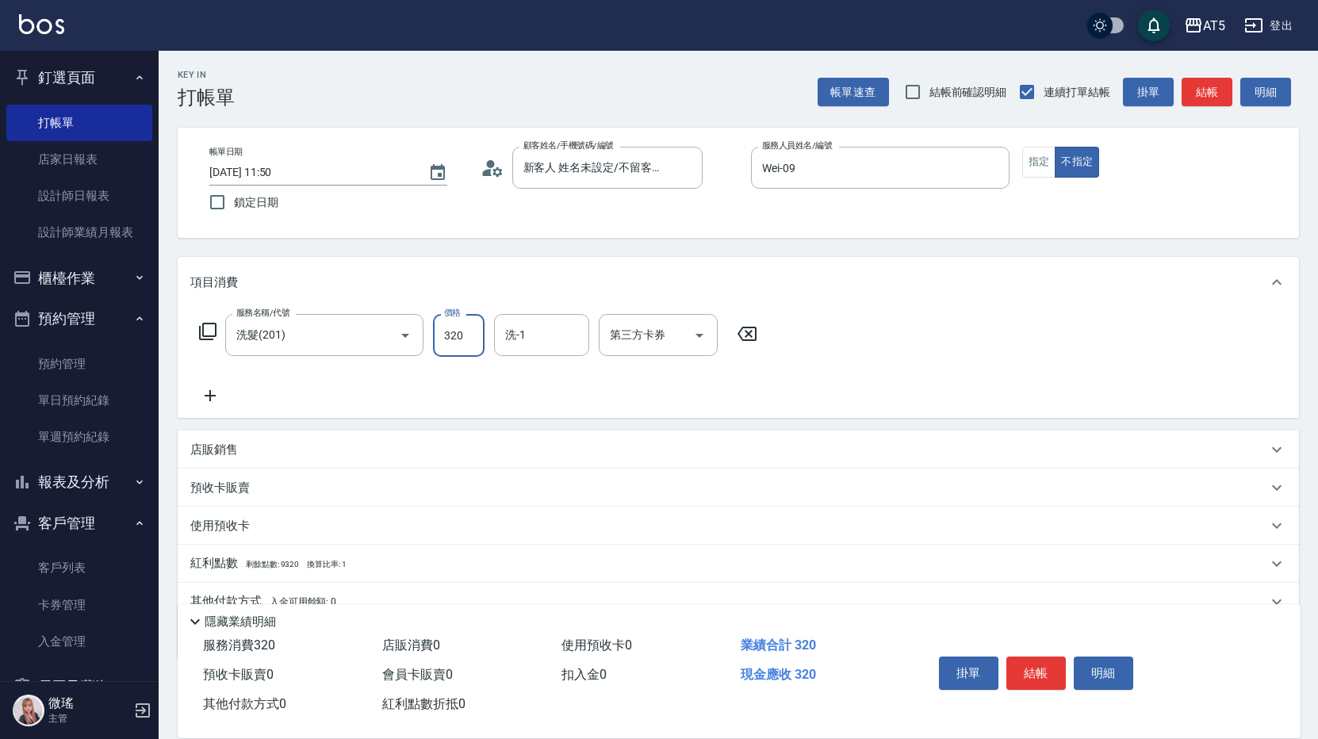
type input "320"
click at [990, 284] on div "項目消費" at bounding box center [728, 282] width 1077 height 17
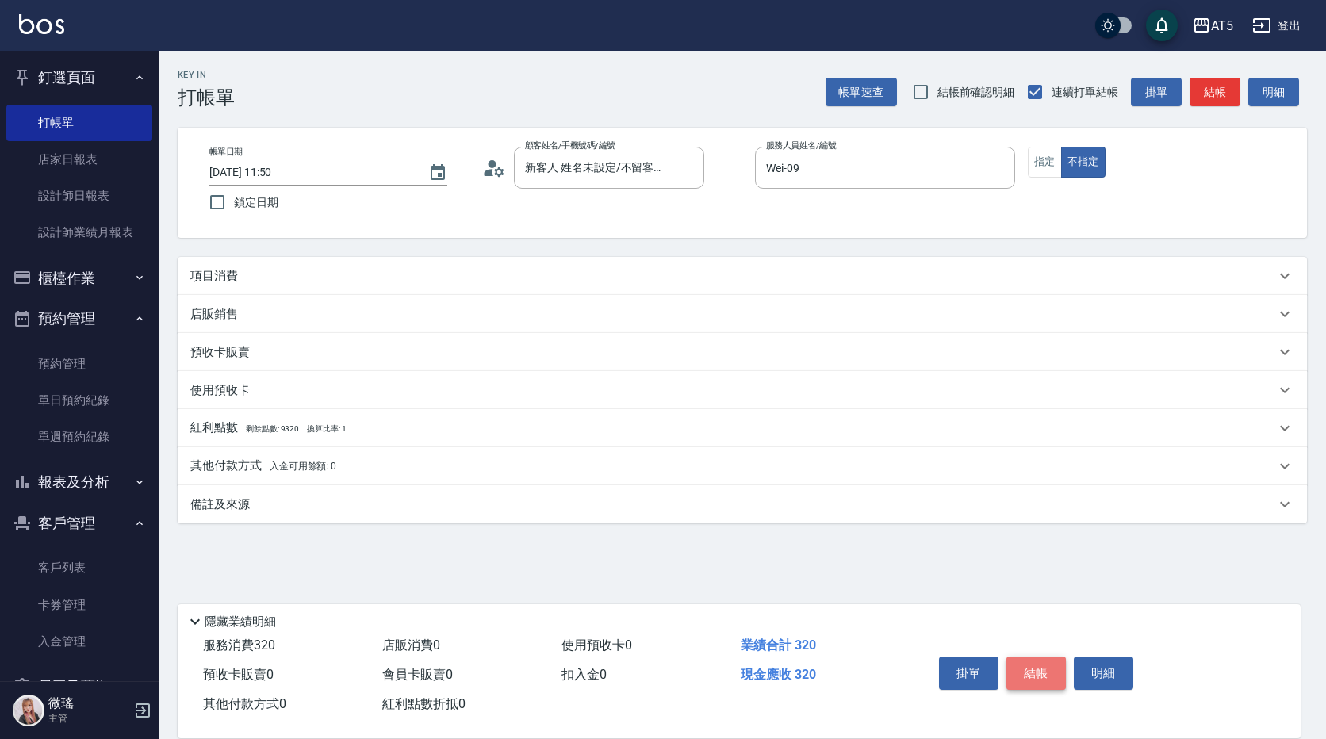
click at [1025, 669] on button "結帳" at bounding box center [1036, 673] width 59 height 33
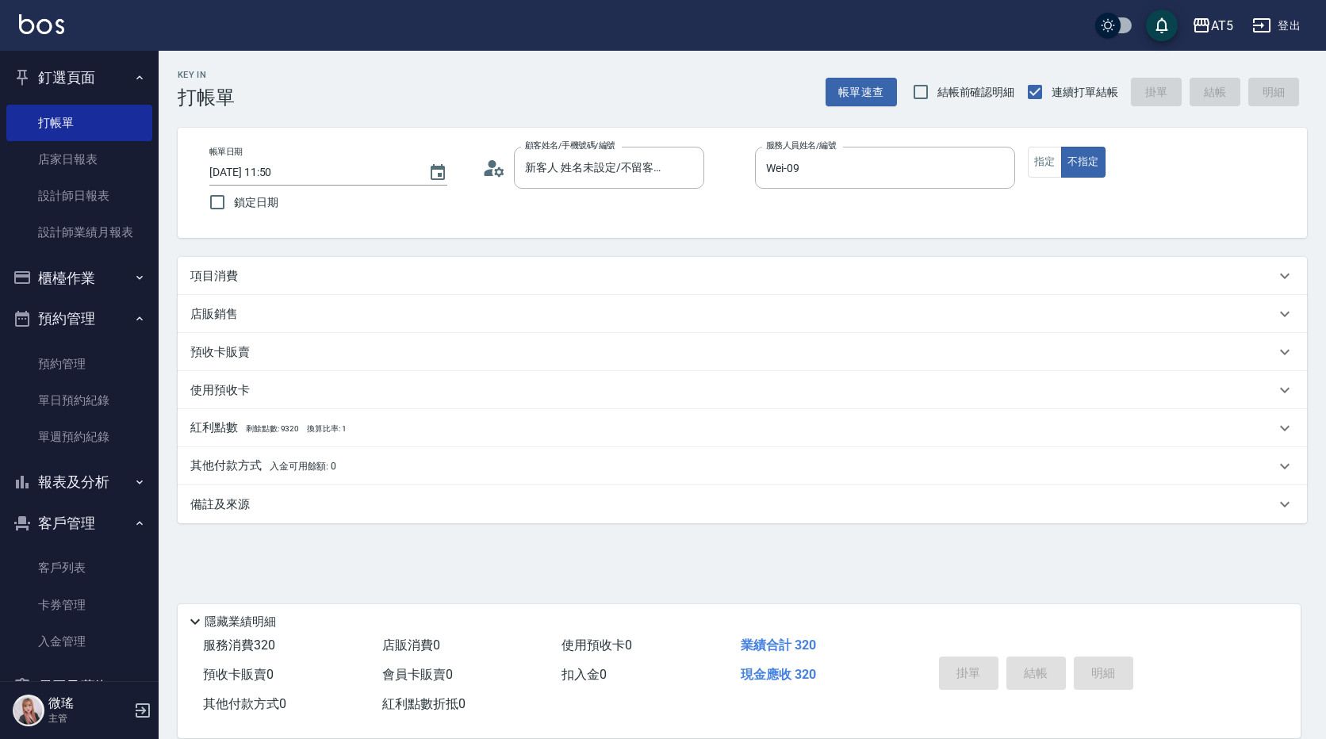
type input "0"
